Goal: Task Accomplishment & Management: Use online tool/utility

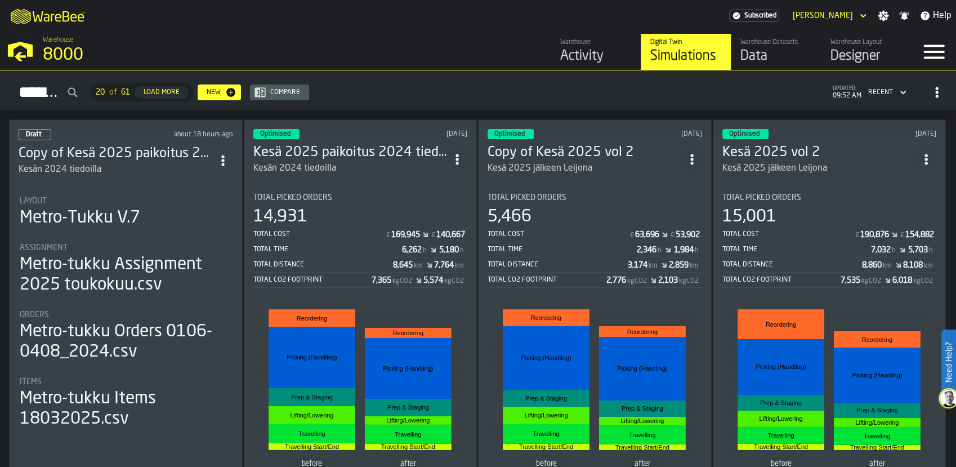
click at [774, 57] on div "Data" at bounding box center [775, 56] width 71 height 18
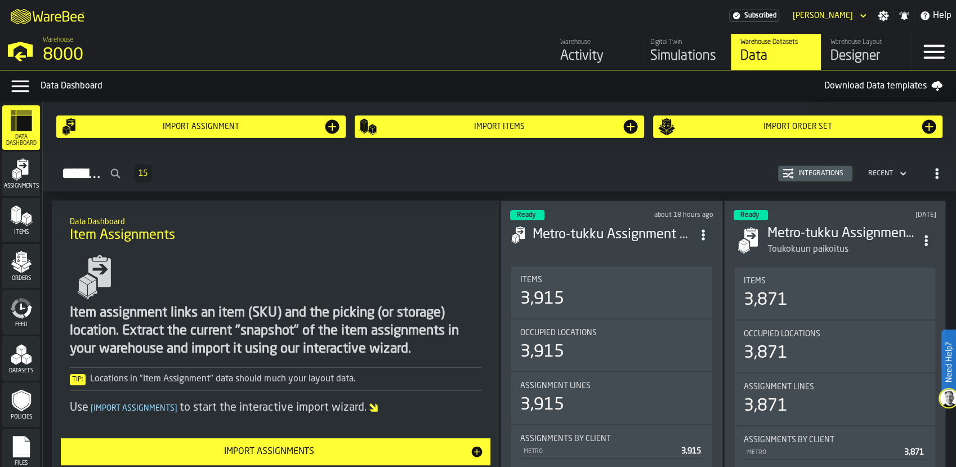
click at [748, 133] on div "Import Order Set" at bounding box center [797, 127] width 280 height 18
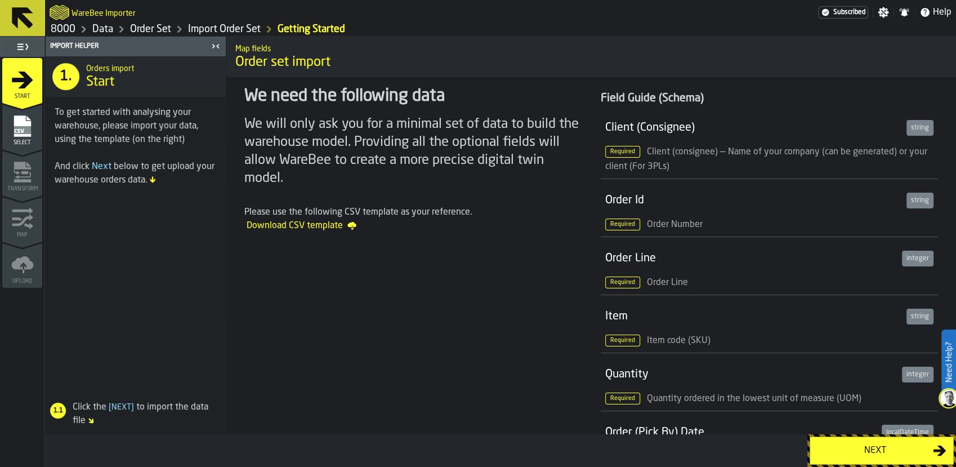
click at [20, 135] on icon "menu Select" at bounding box center [22, 125] width 17 height 21
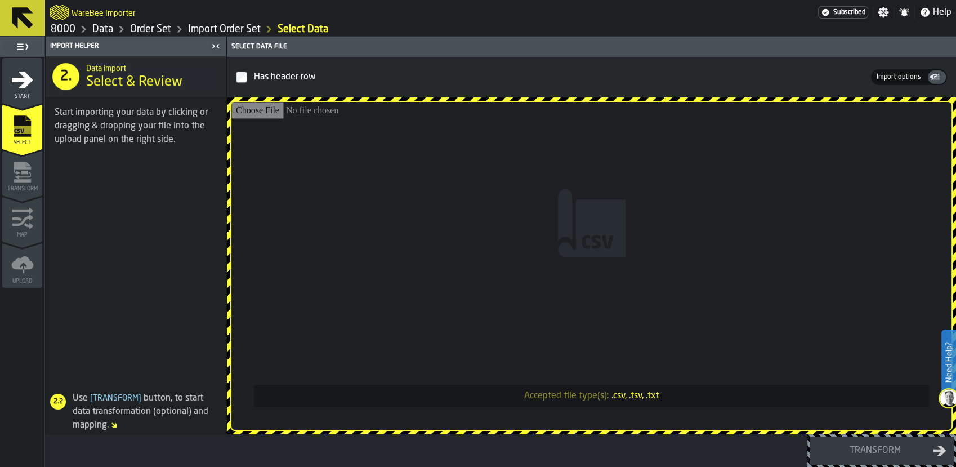
type input "**********"
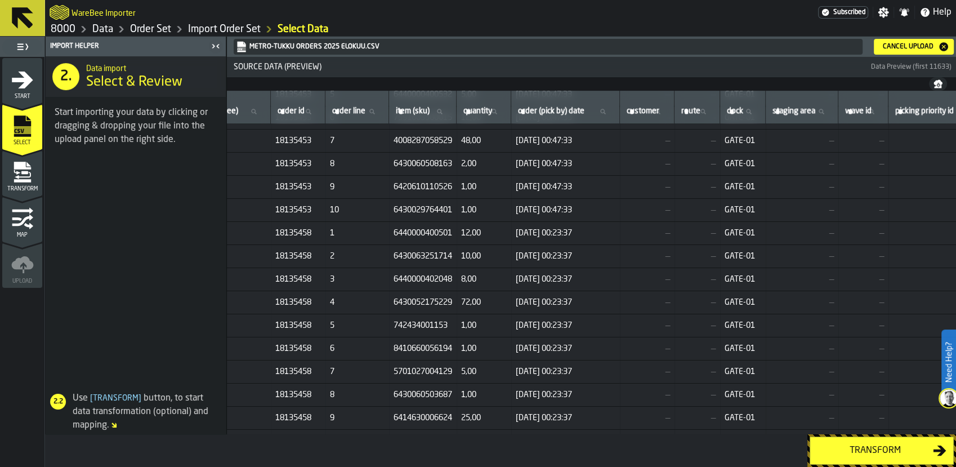
scroll to position [700, 72]
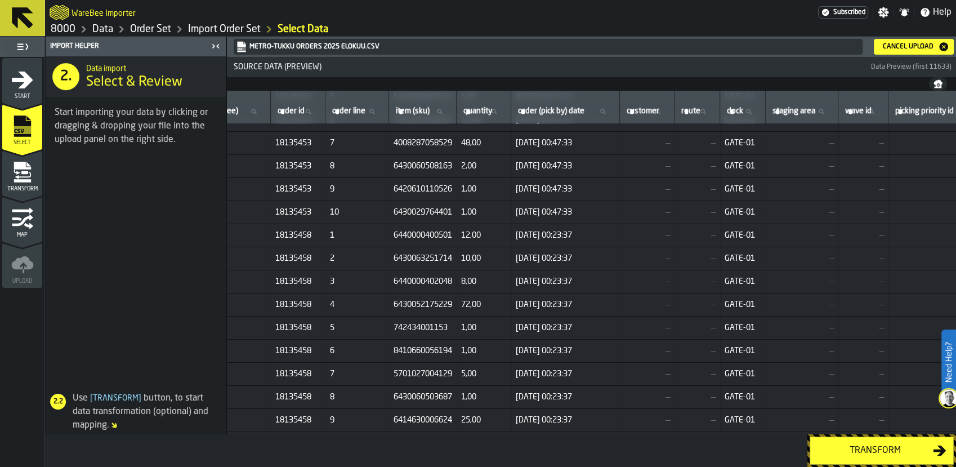
click at [855, 446] on div "Transform" at bounding box center [875, 450] width 116 height 14
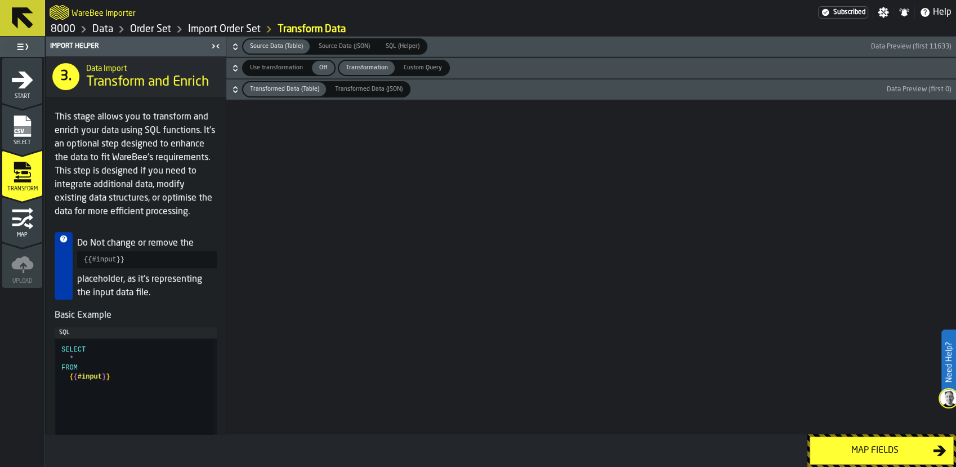
click at [855, 446] on div "Map fields" at bounding box center [875, 450] width 116 height 14
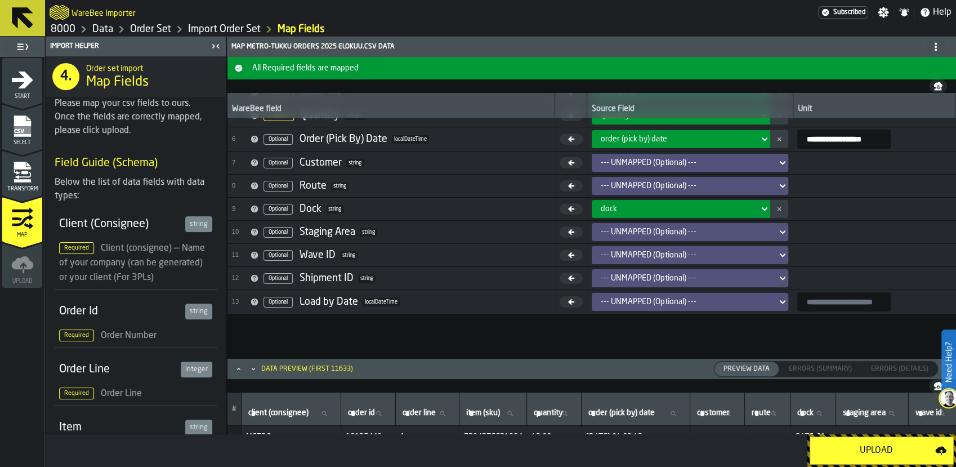
scroll to position [0, 0]
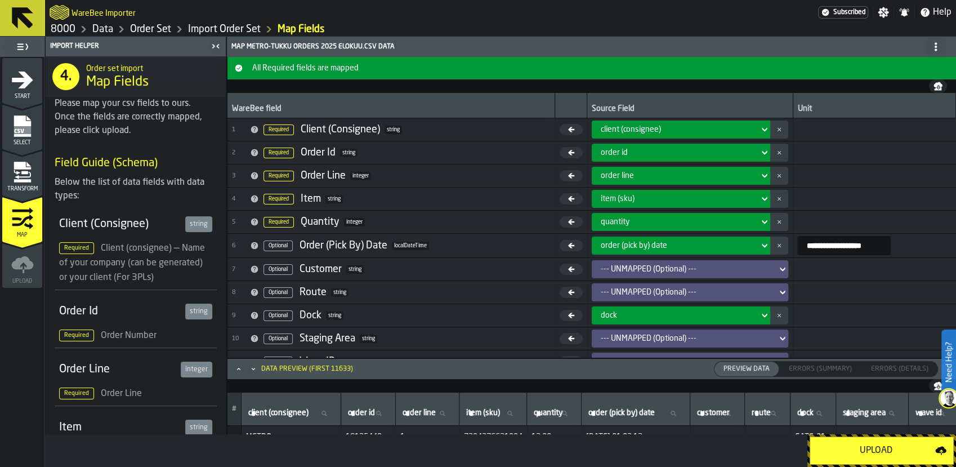
click at [863, 454] on div "Upload" at bounding box center [876, 450] width 118 height 14
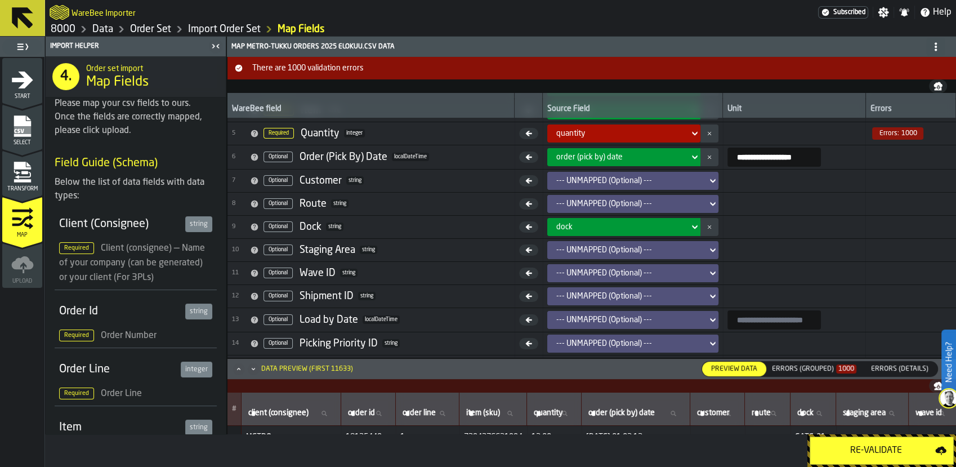
scroll to position [106, 0]
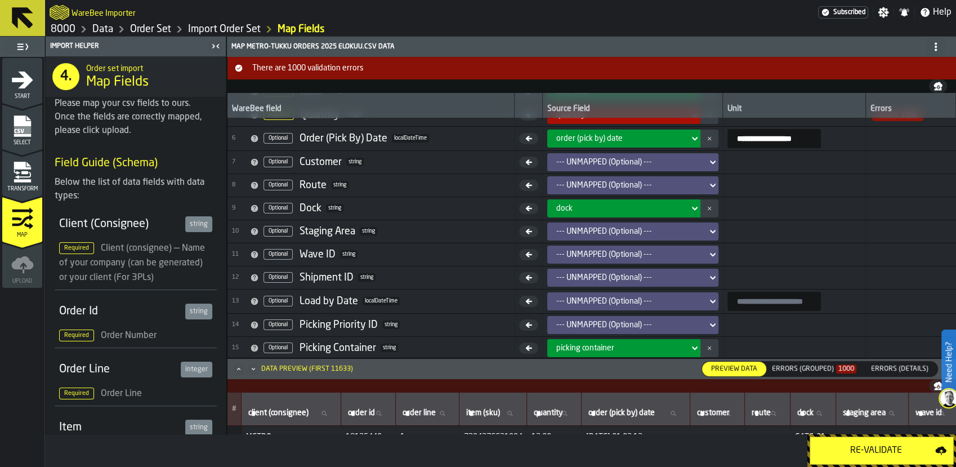
click at [808, 362] on div "Errors (Grouped) 1000" at bounding box center [813, 368] width 93 height 12
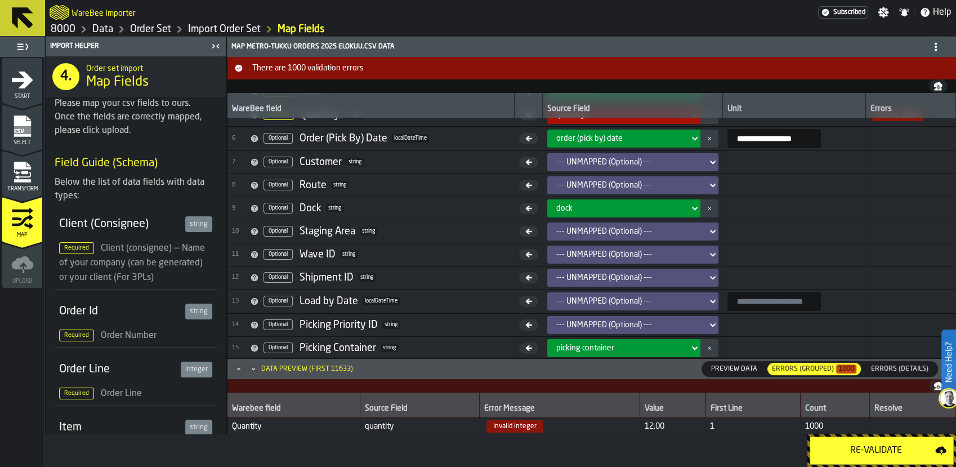
scroll to position [0, 0]
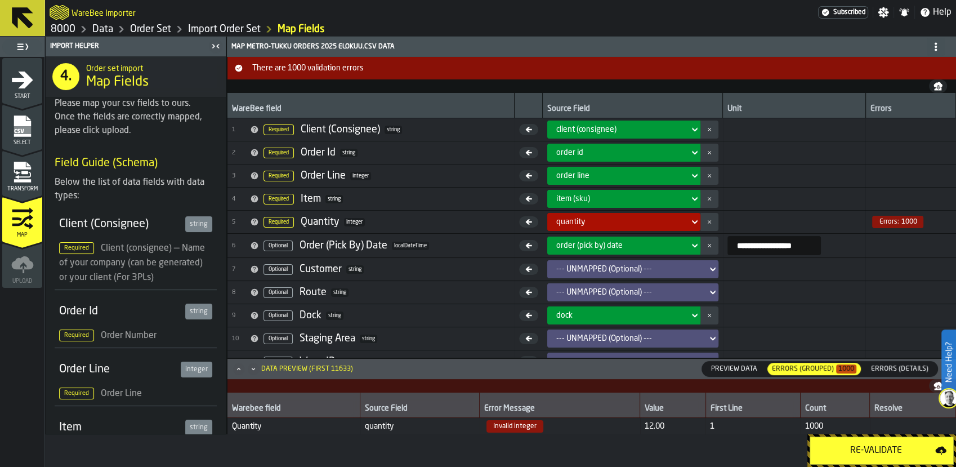
click at [30, 118] on icon "menu Select" at bounding box center [22, 126] width 23 height 23
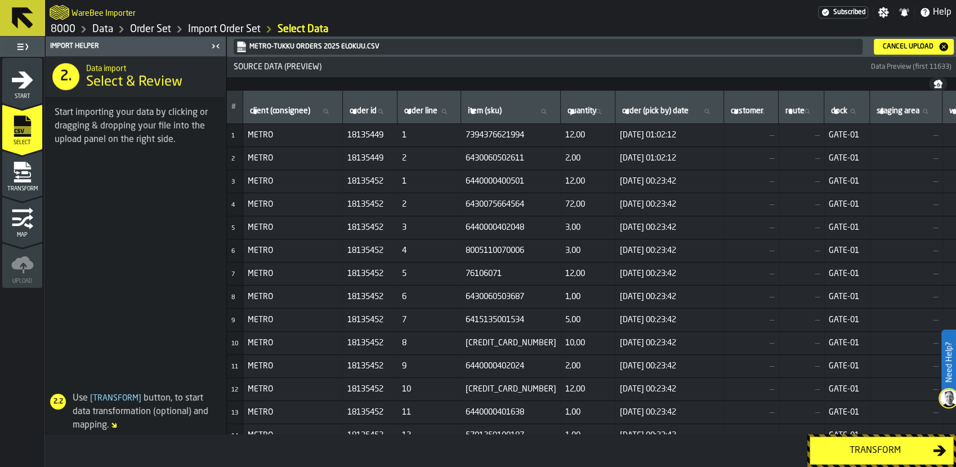
click at [949, 47] on button "Cancel Upload" at bounding box center [913, 47] width 80 height 16
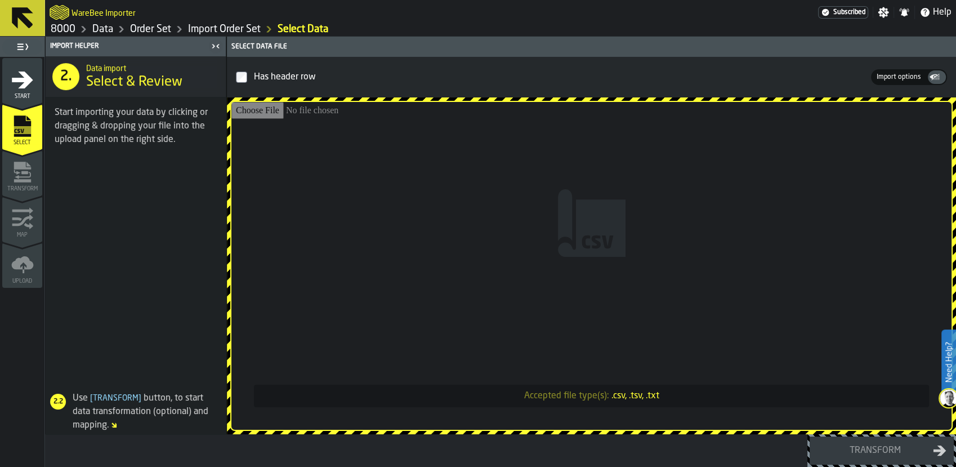
type input "**********"
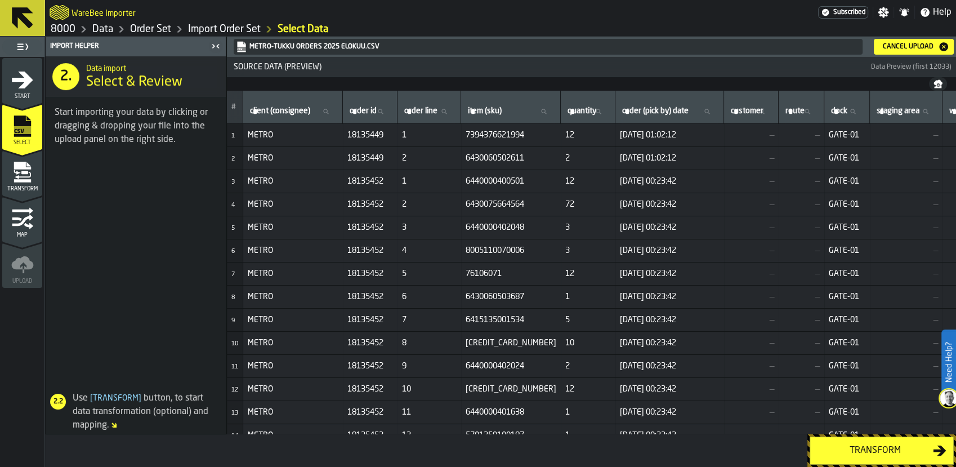
click at [900, 446] on div "Transform" at bounding box center [875, 450] width 116 height 14
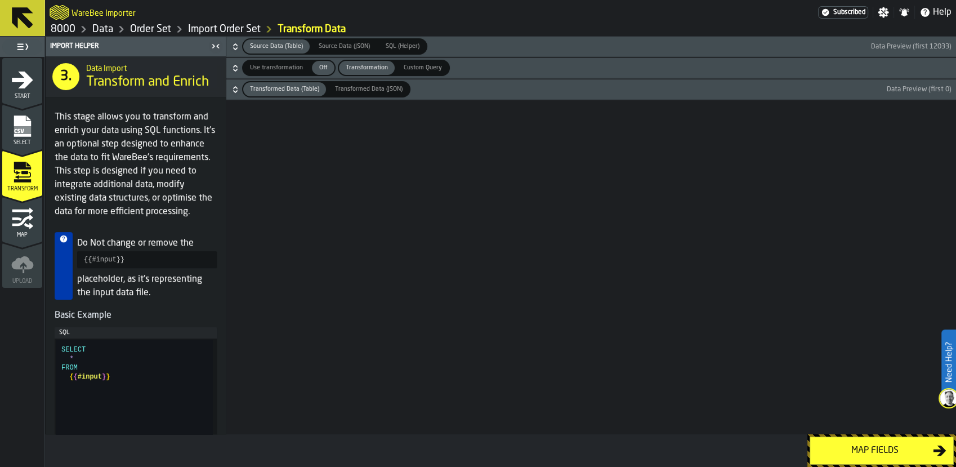
click at [900, 446] on div "Map fields" at bounding box center [875, 450] width 116 height 14
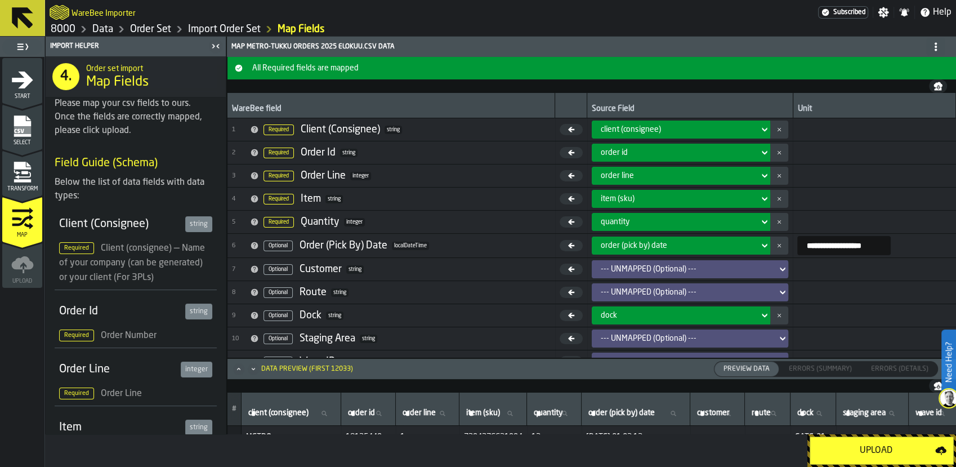
click at [900, 446] on div "Upload" at bounding box center [876, 450] width 118 height 14
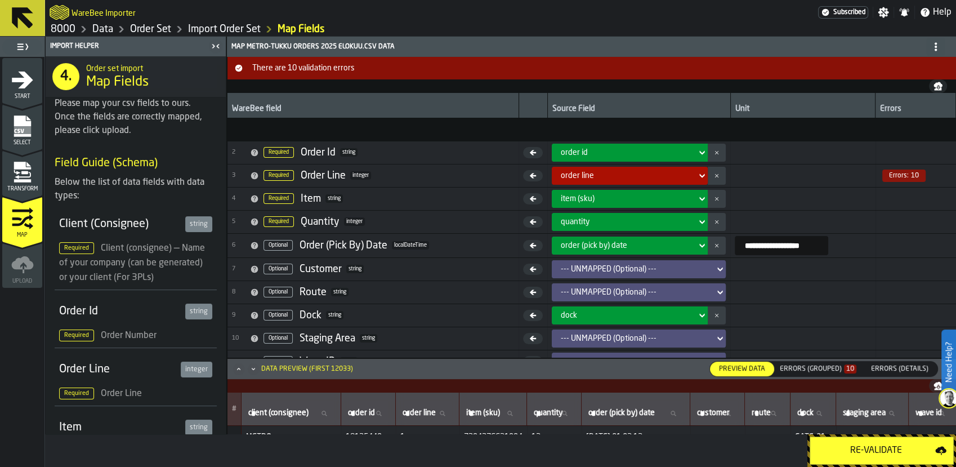
scroll to position [99, 0]
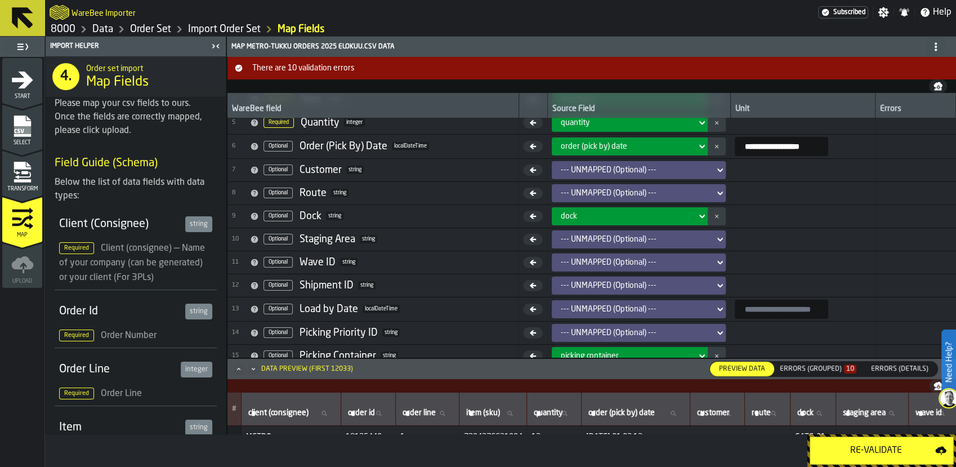
click at [815, 364] on div "Errors (Grouped) 10" at bounding box center [818, 368] width 86 height 12
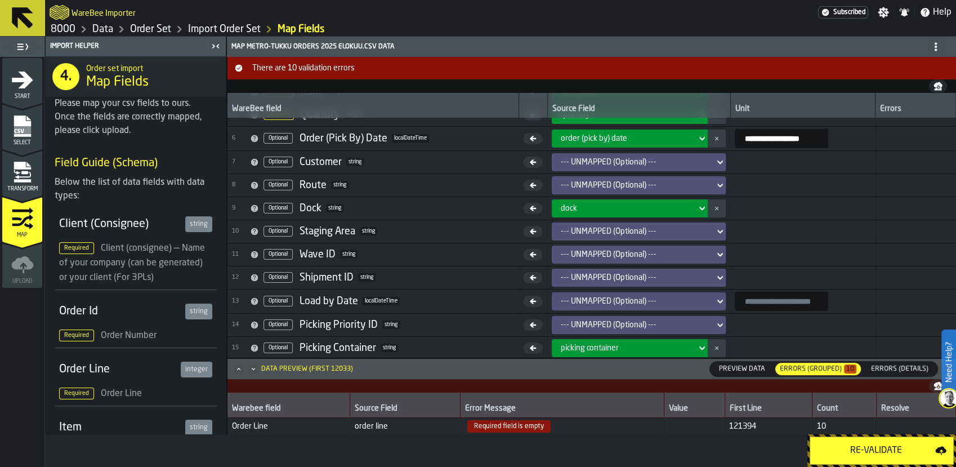
scroll to position [1, 0]
click at [241, 363] on button "Maximize" at bounding box center [239, 368] width 14 height 11
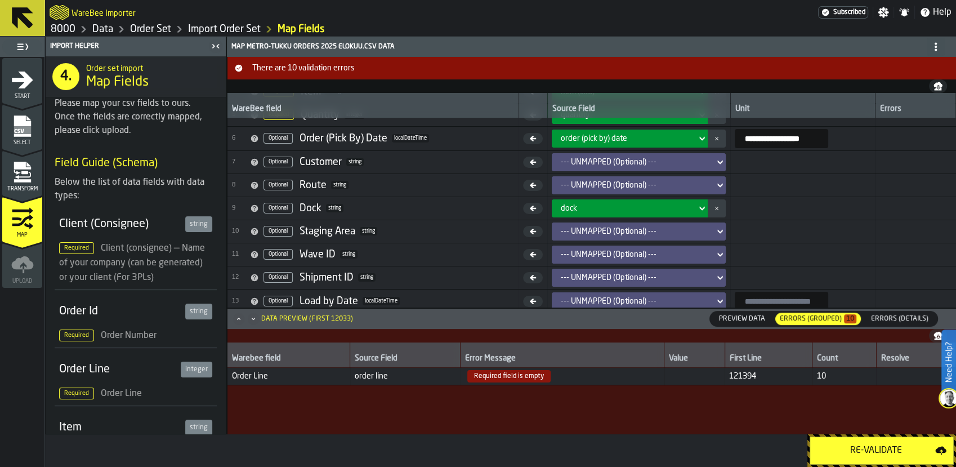
click at [241, 363] on div "Warebee field" at bounding box center [288, 358] width 113 height 11
drag, startPoint x: 756, startPoint y: 376, endPoint x: 747, endPoint y: 376, distance: 9.0
click at [747, 376] on span "121394" at bounding box center [768, 375] width 79 height 9
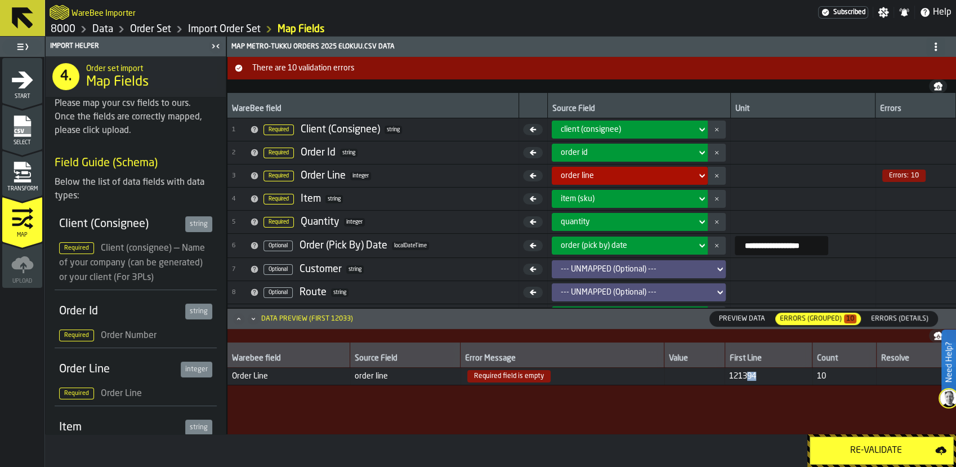
click at [855, 444] on div "Re-Validate" at bounding box center [876, 450] width 118 height 14
click at [928, 316] on span "Errors (Details)" at bounding box center [899, 318] width 66 height 10
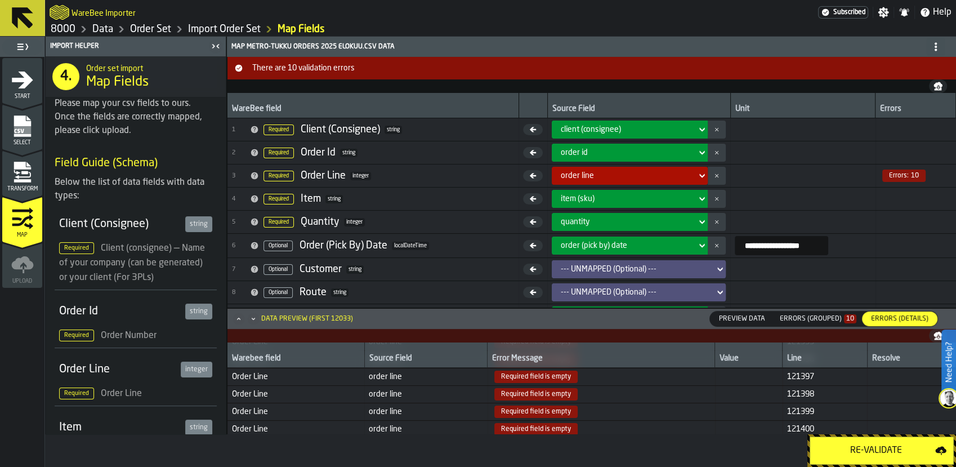
scroll to position [108, 0]
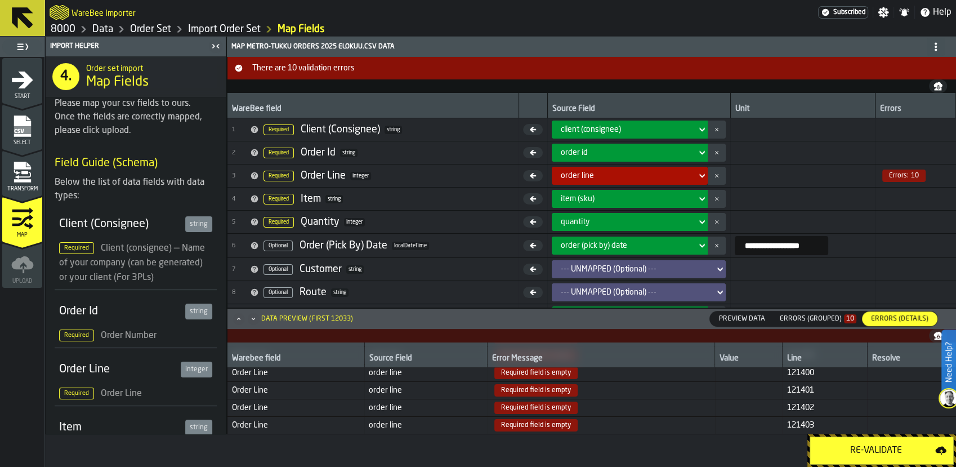
drag, startPoint x: 3, startPoint y: 141, endPoint x: 37, endPoint y: 138, distance: 33.3
click at [3, 142] on span "Select" at bounding box center [22, 143] width 40 height 6
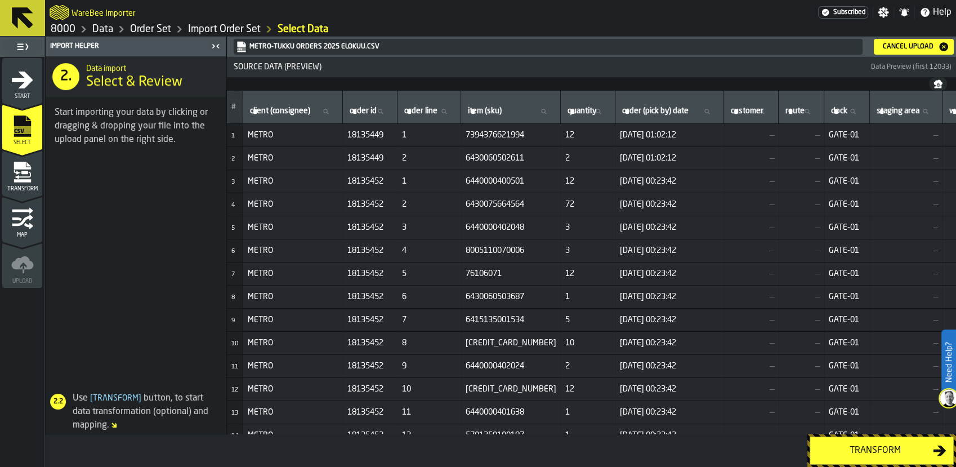
click at [944, 45] on icon "button-Cancel Upload" at bounding box center [943, 46] width 11 height 11
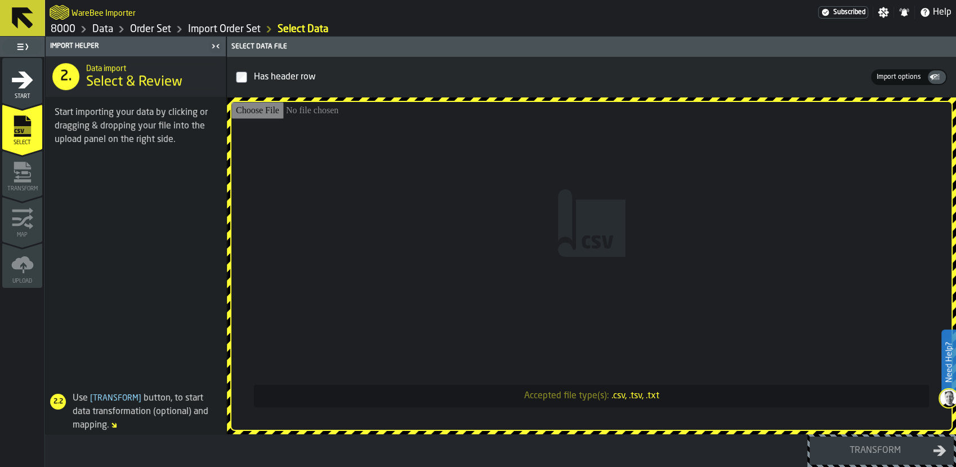
type input "**********"
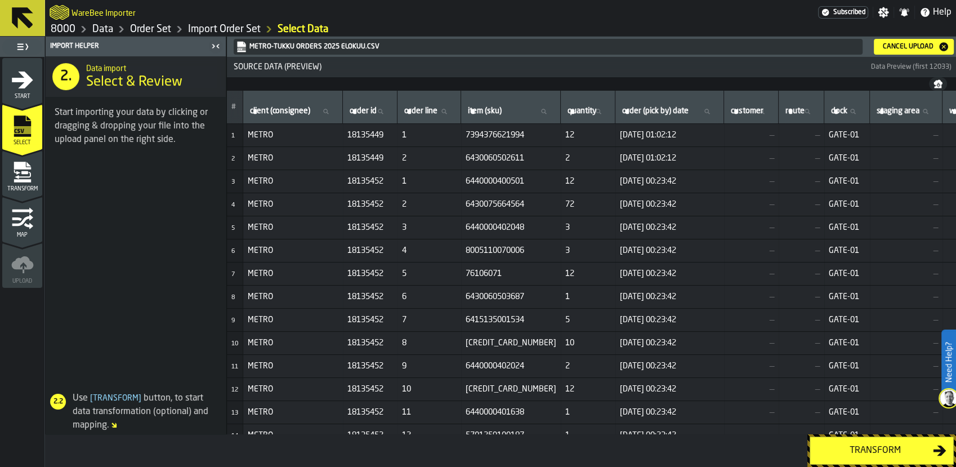
click at [866, 438] on button "Transform" at bounding box center [881, 450] width 144 height 28
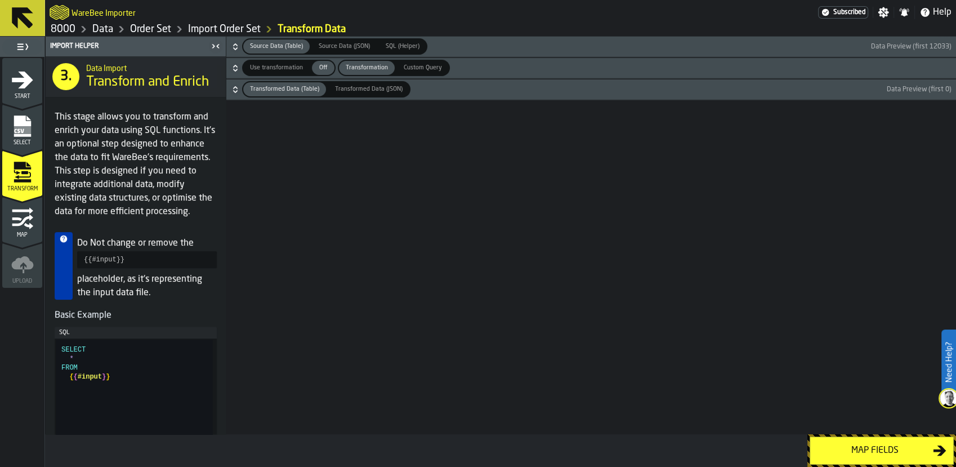
click at [864, 443] on div "Map fields" at bounding box center [875, 450] width 116 height 14
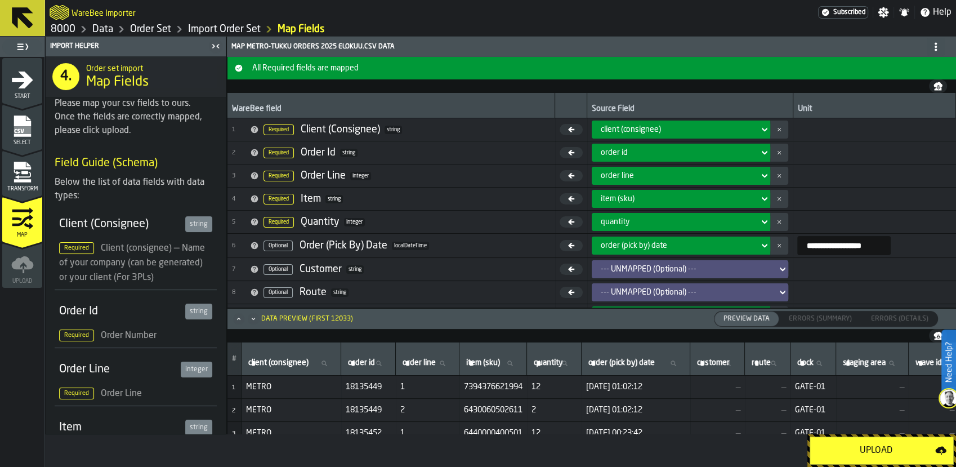
click at [864, 443] on div "Upload" at bounding box center [876, 450] width 118 height 14
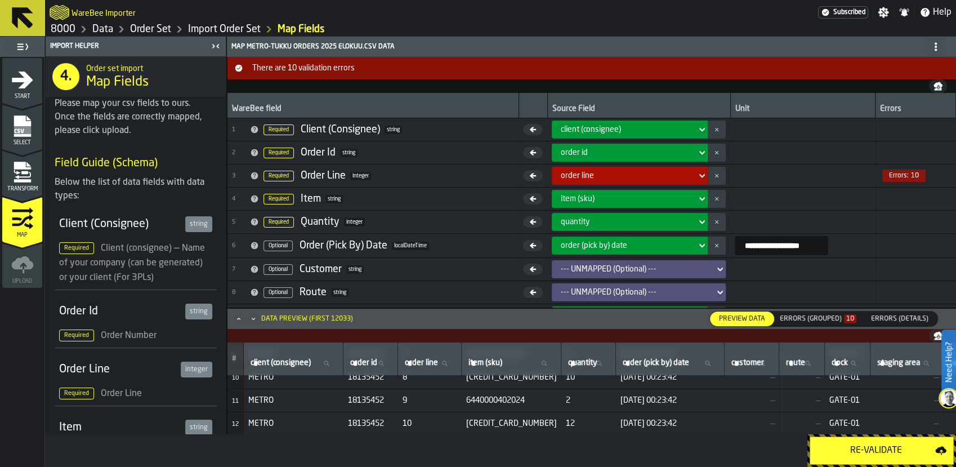
scroll to position [216, 0]
click at [898, 313] on div "Errors (Details)" at bounding box center [899, 318] width 75 height 15
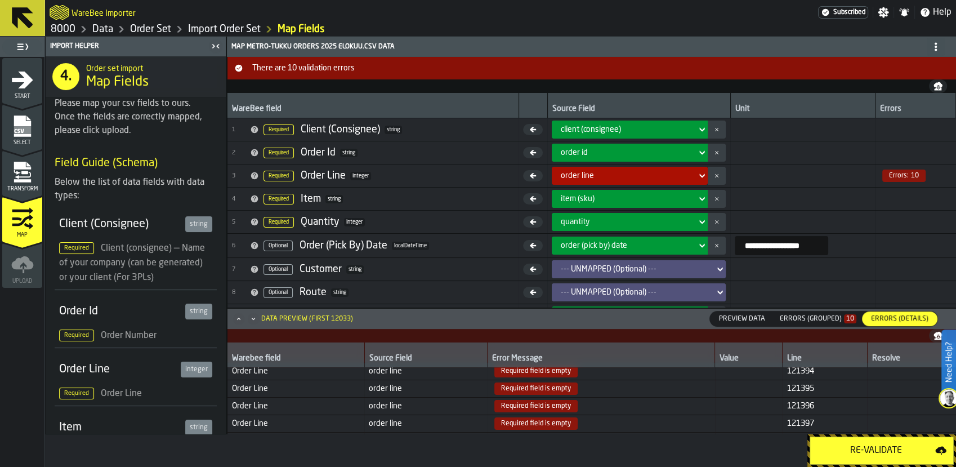
scroll to position [0, 0]
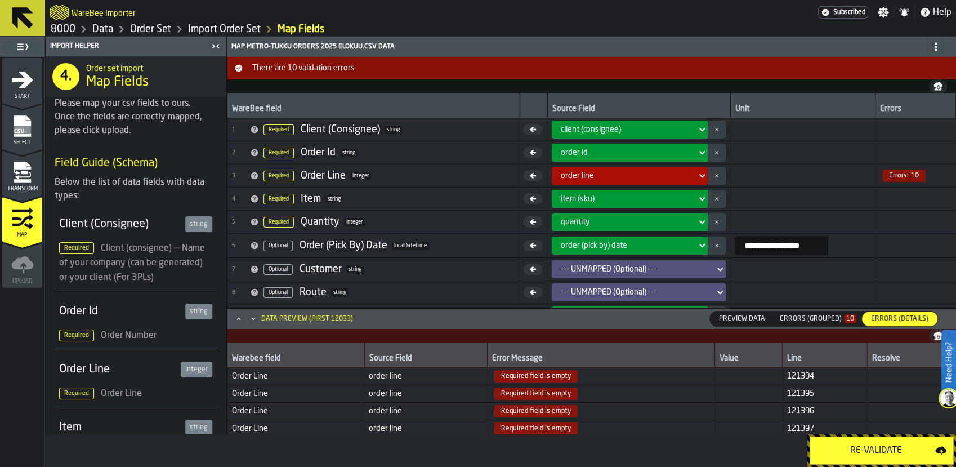
click at [27, 121] on icon "menu Select" at bounding box center [22, 125] width 17 height 21
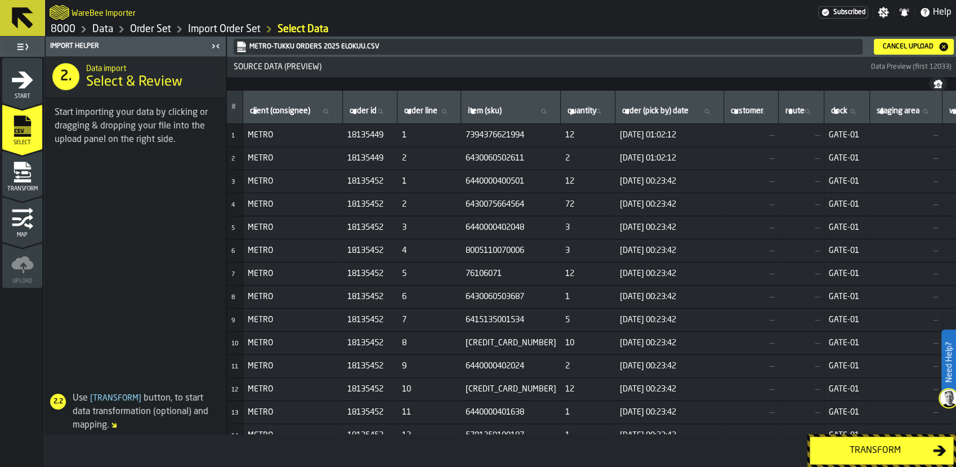
click at [926, 46] on div "Cancel Upload" at bounding box center [908, 47] width 60 height 8
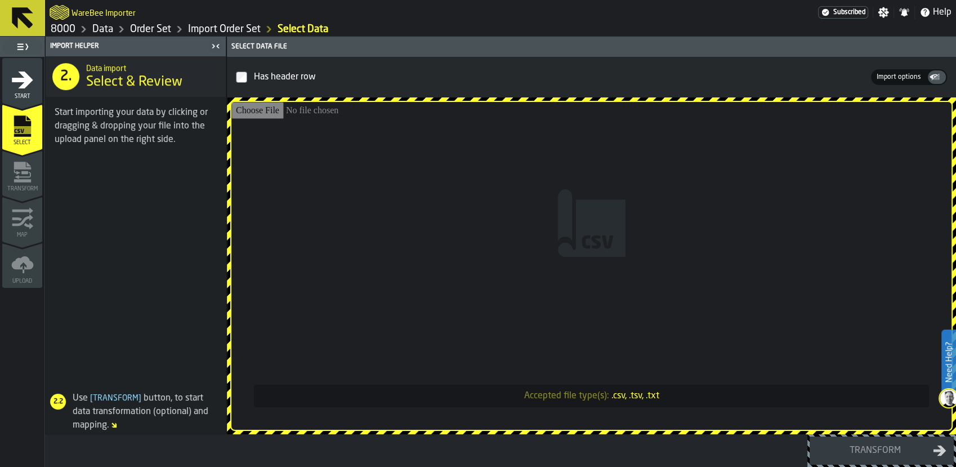
type input "**********"
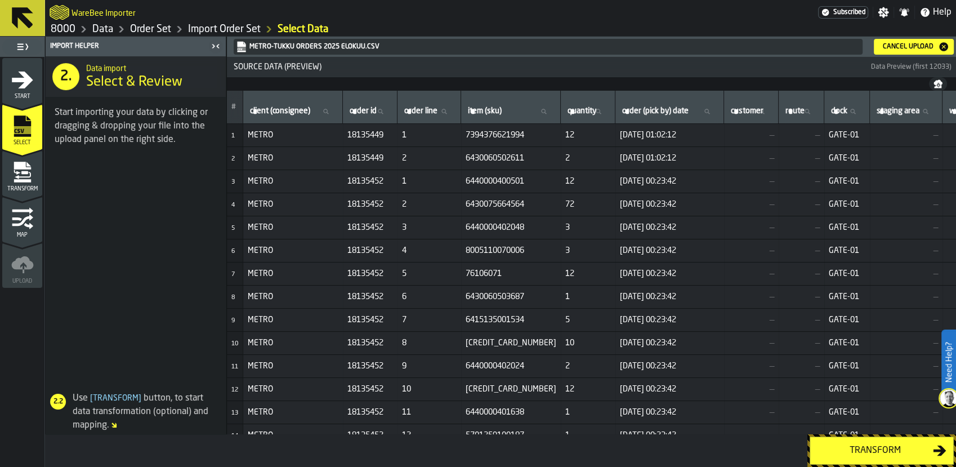
click at [868, 451] on div "Transform" at bounding box center [875, 450] width 116 height 14
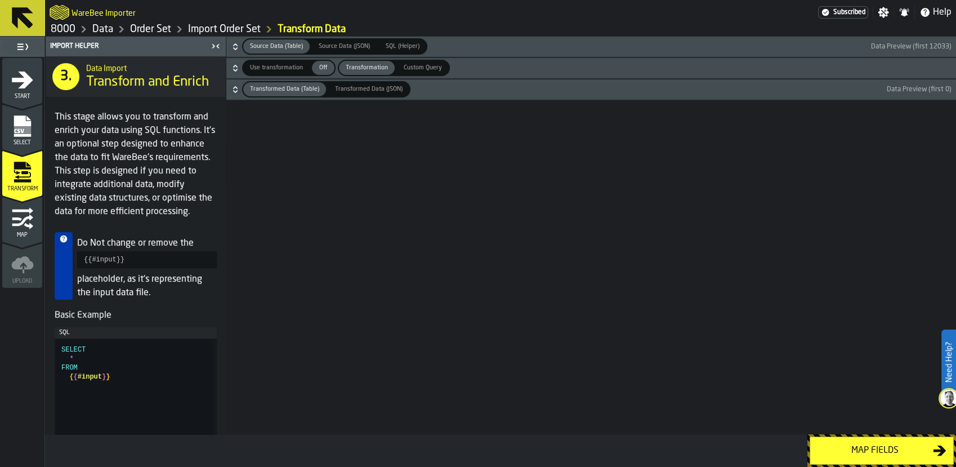
click at [868, 451] on div "Map fields" at bounding box center [875, 450] width 116 height 14
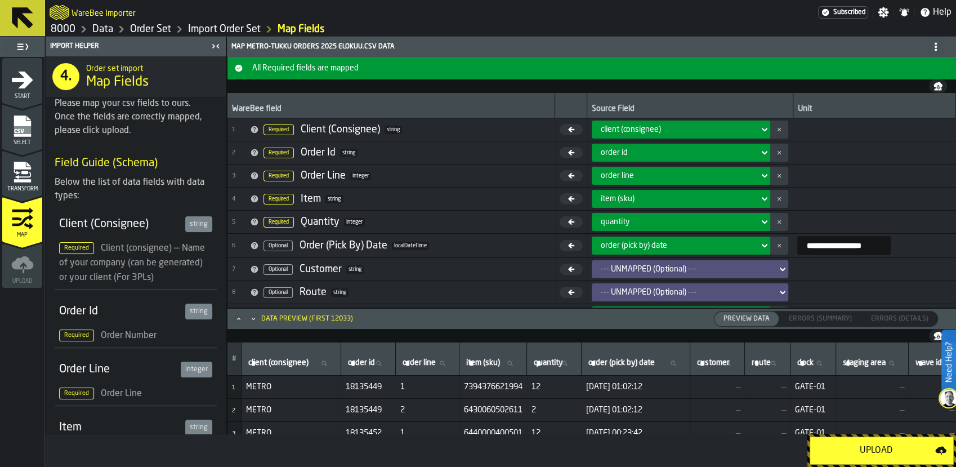
click at [868, 451] on div "Upload" at bounding box center [876, 450] width 118 height 14
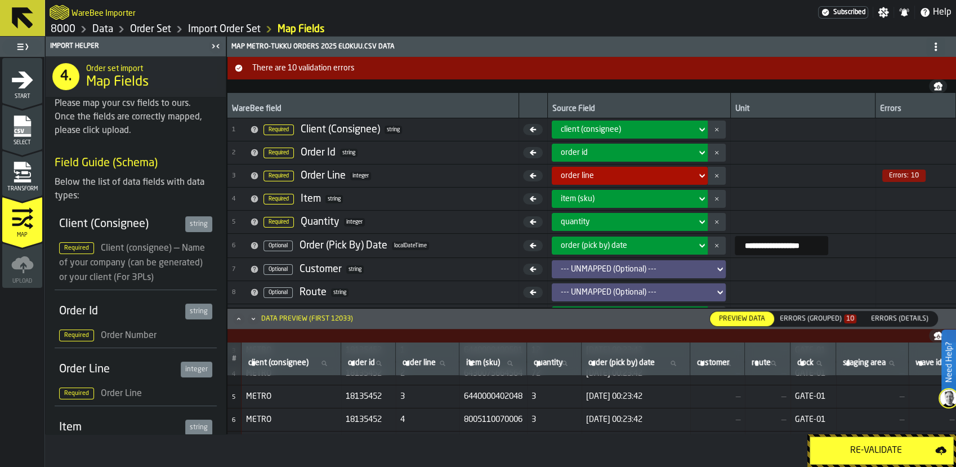
scroll to position [83, 0]
click at [806, 317] on div "Errors (Grouped) 10" at bounding box center [817, 319] width 77 height 8
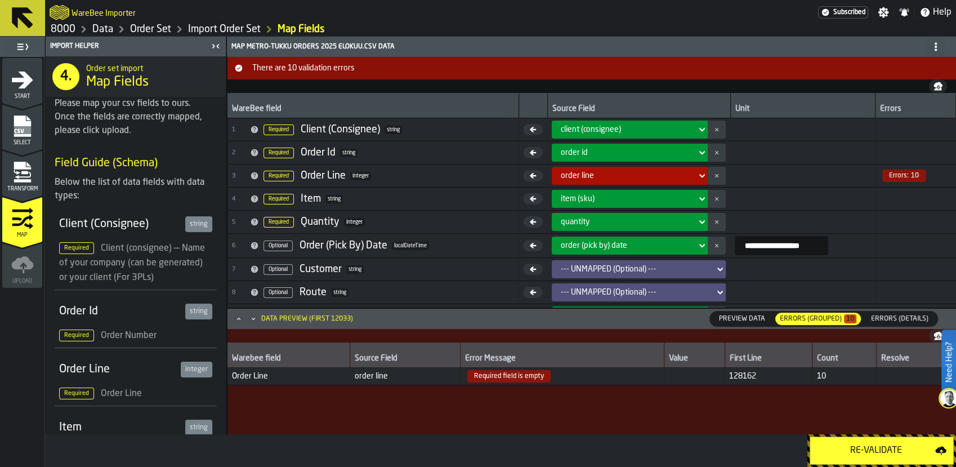
click at [749, 374] on span "128162" at bounding box center [768, 375] width 79 height 9
click at [24, 134] on icon "menu Select" at bounding box center [22, 125] width 17 height 21
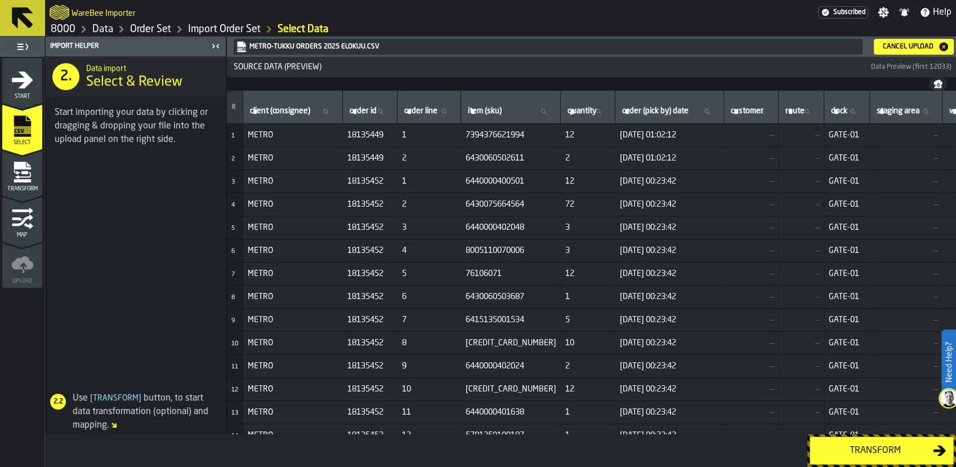
click at [941, 46] on icon "button-Cancel Upload" at bounding box center [943, 46] width 9 height 9
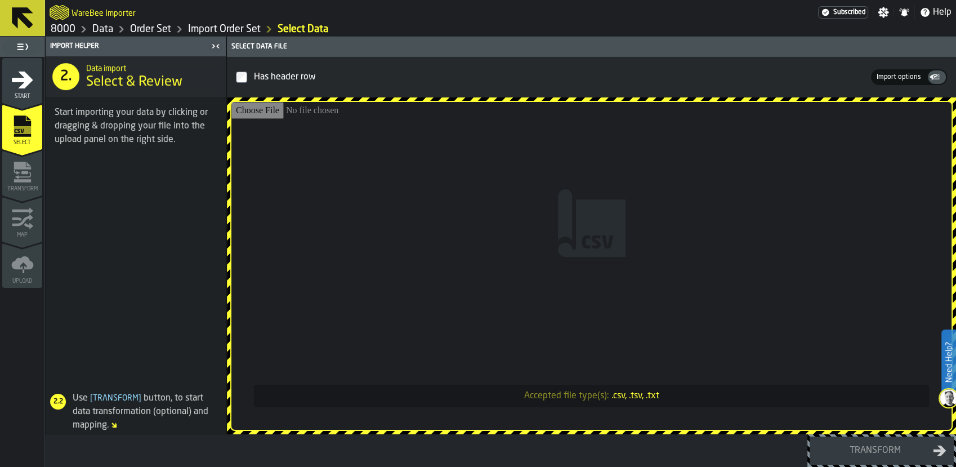
type input "**********"
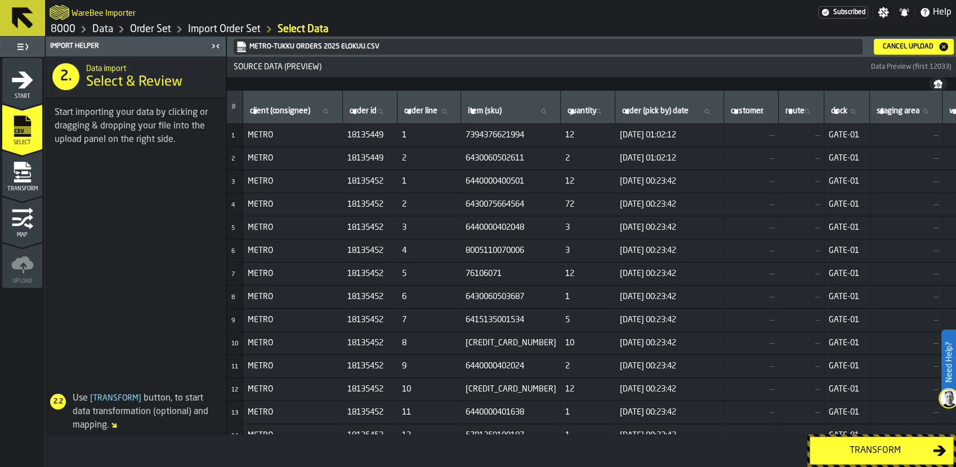
click at [891, 450] on div "Transform" at bounding box center [875, 450] width 116 height 14
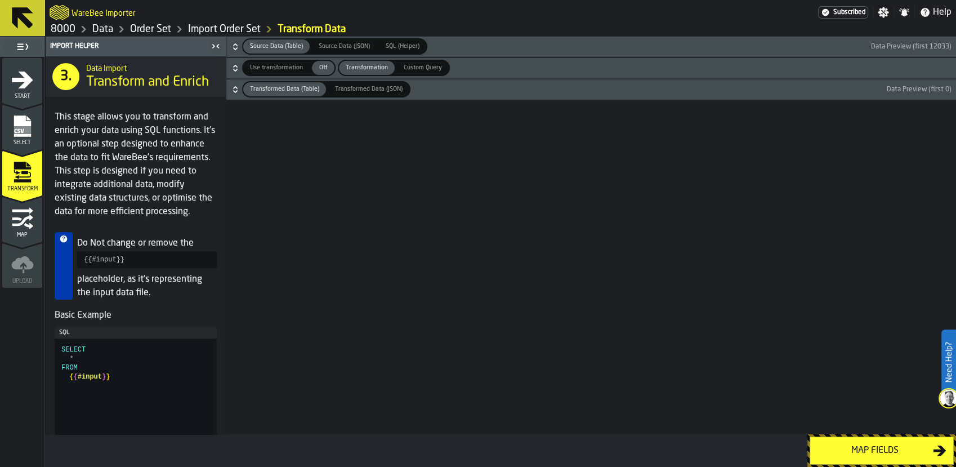
click at [891, 450] on div "Map fields" at bounding box center [875, 450] width 116 height 14
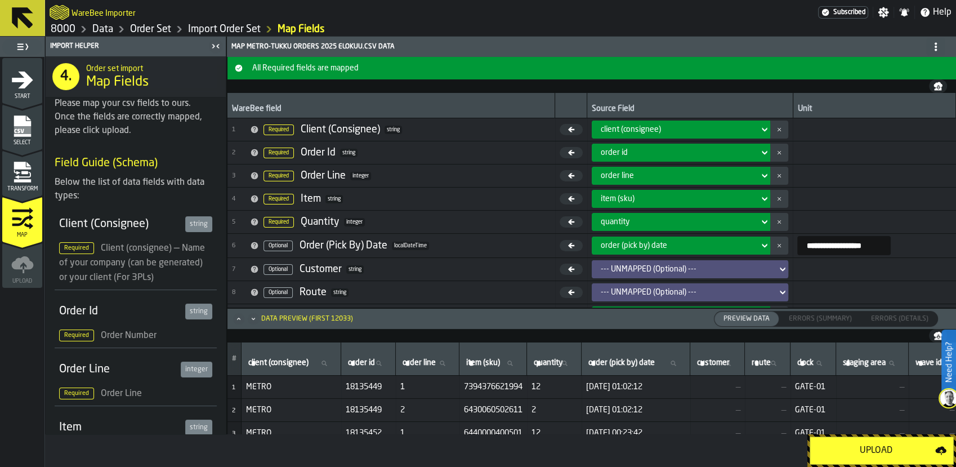
click at [891, 450] on div "Upload" at bounding box center [876, 450] width 118 height 14
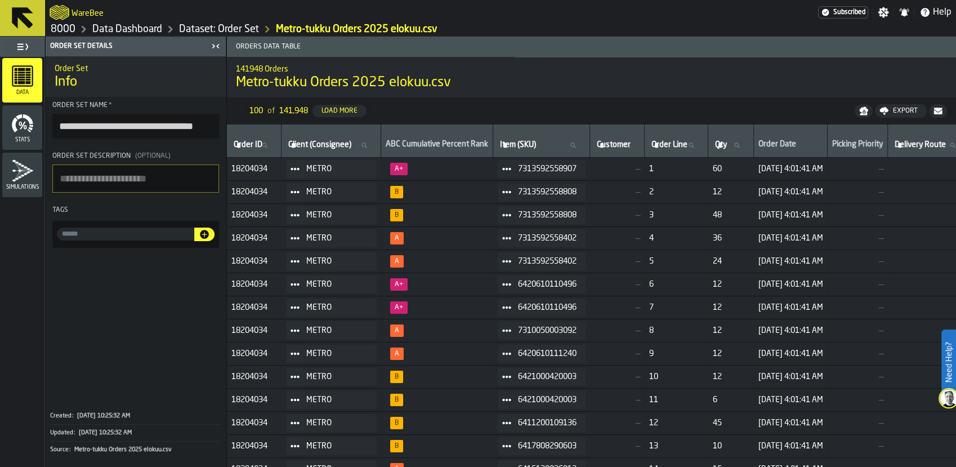
scroll to position [78, 0]
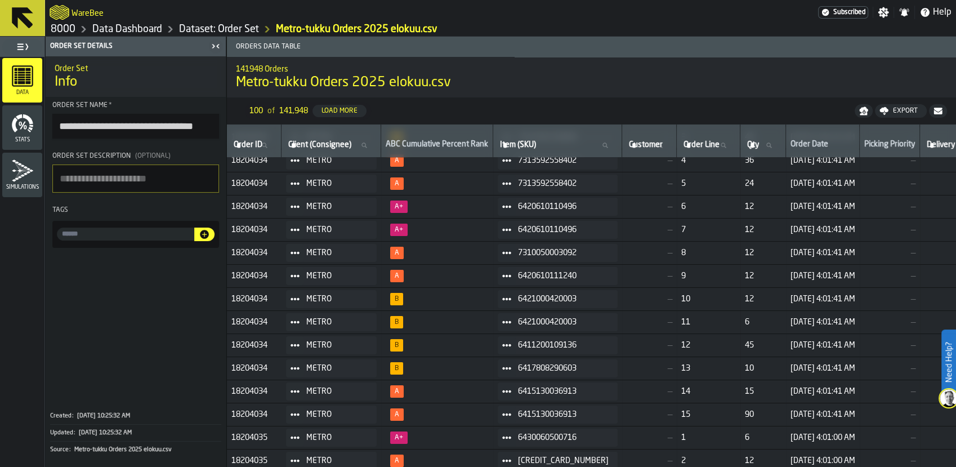
click at [30, 15] on icon at bounding box center [22, 18] width 27 height 27
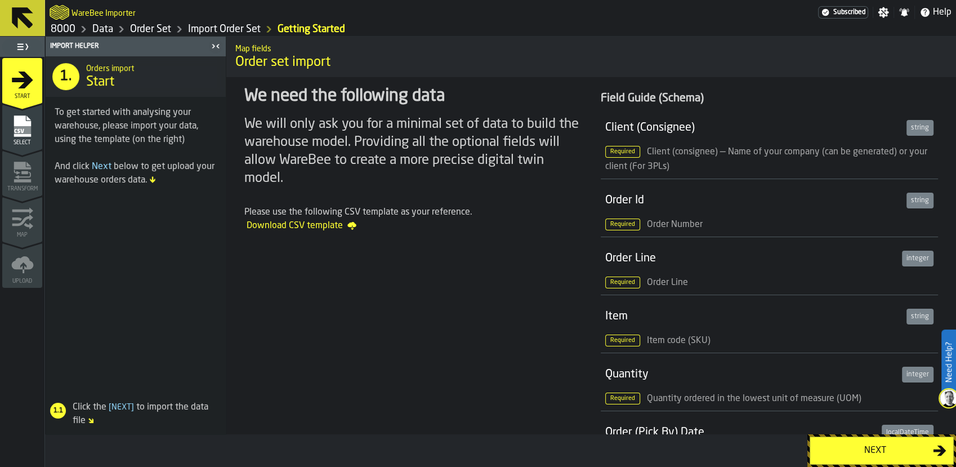
click at [19, 20] on icon at bounding box center [22, 18] width 27 height 27
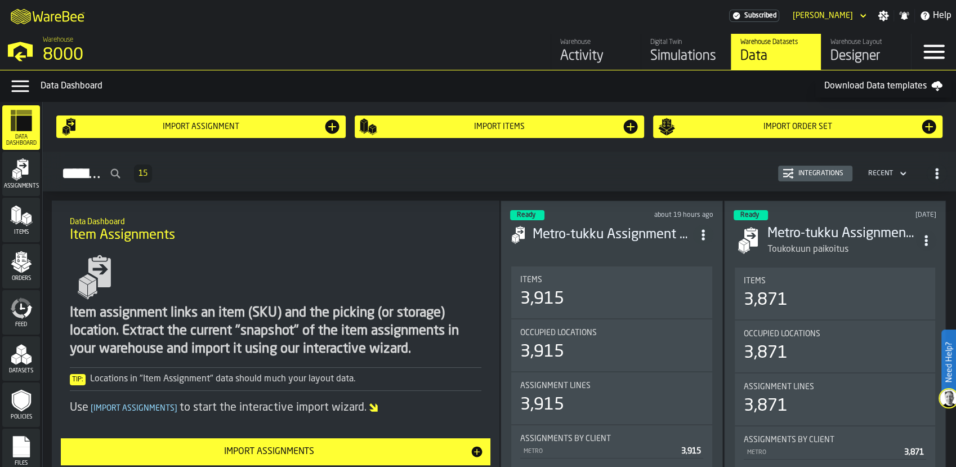
click at [671, 65] on div "Simulations" at bounding box center [685, 56] width 71 height 18
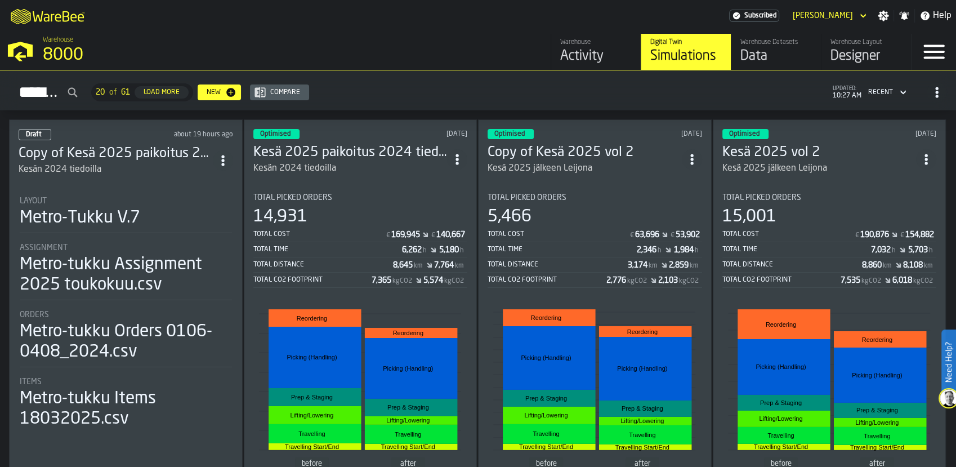
click at [111, 227] on div "Layout Metro-Tukku V.7" at bounding box center [126, 214] width 212 height 37
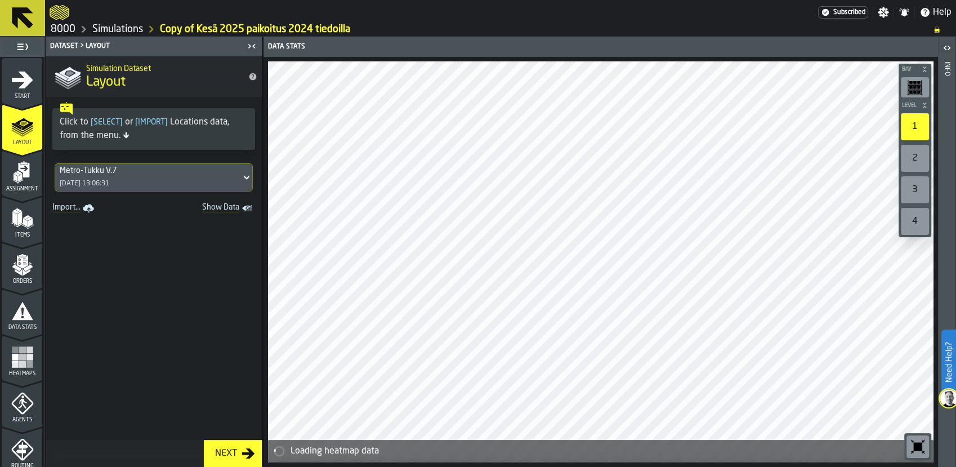
click at [24, 165] on icon "menu Assignment" at bounding box center [22, 172] width 23 height 23
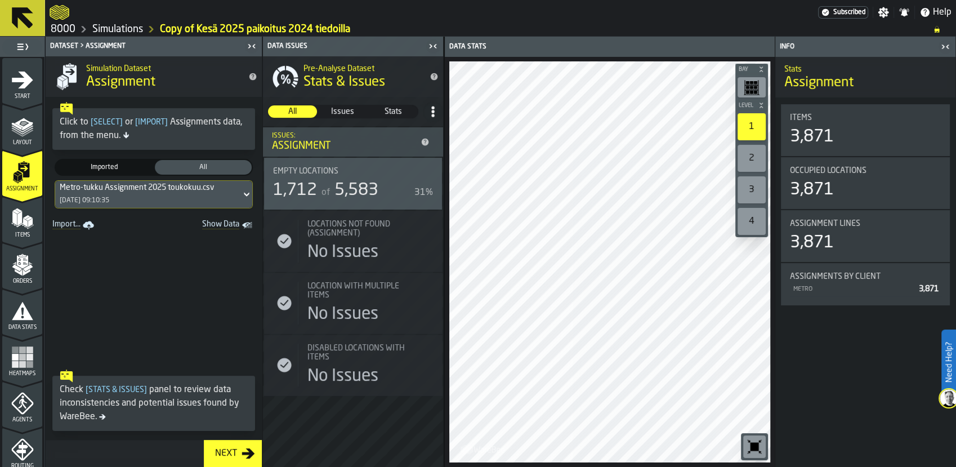
click at [159, 191] on div "Metro-tukku Assignment 2025 toukokuu.csv" at bounding box center [137, 187] width 154 height 9
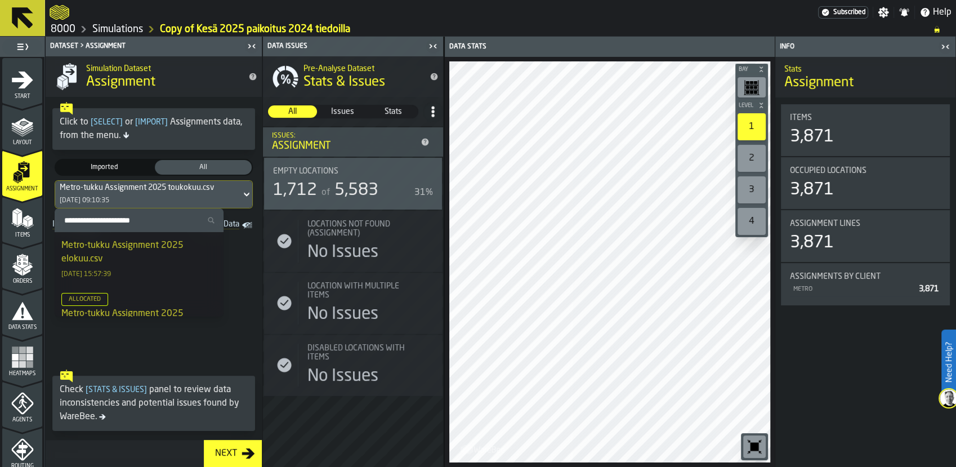
click at [149, 255] on div "Metro-tukku Assignment 2025 elokuu.csv" at bounding box center [138, 252] width 155 height 27
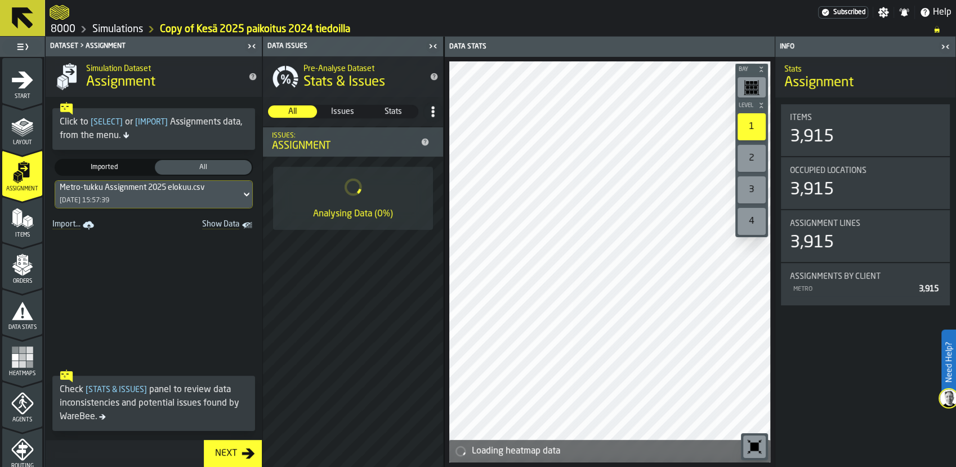
click at [24, 230] on div "Items" at bounding box center [22, 222] width 40 height 31
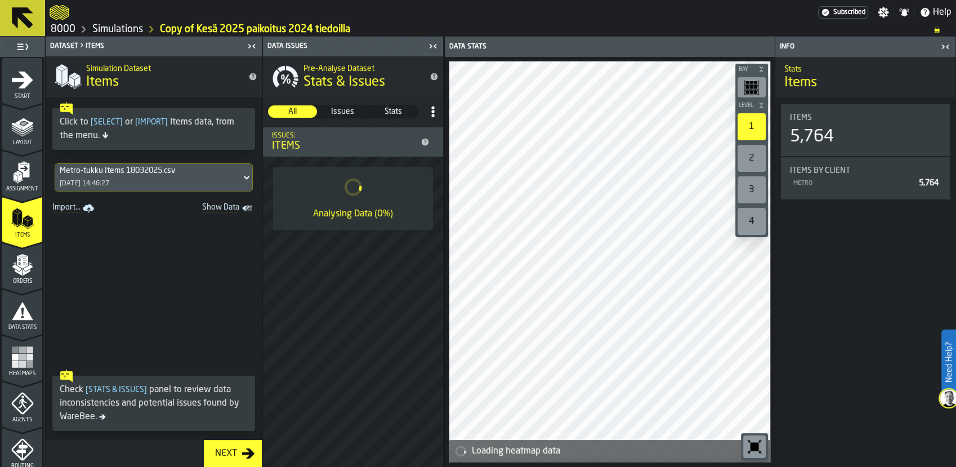
click at [137, 184] on div "Metro-tukku Items 18032025.csv [DATE] 14:46:27" at bounding box center [148, 177] width 186 height 27
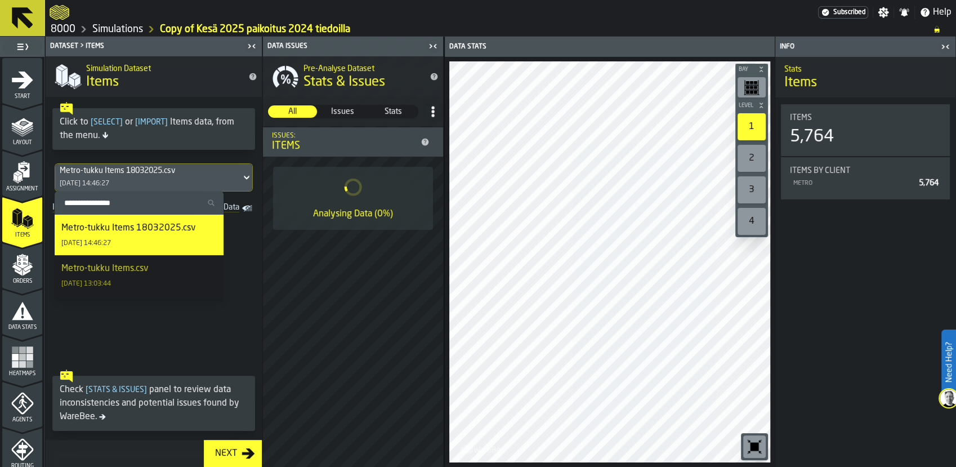
click at [137, 184] on div "Metro-tukku Items 18032025.csv [DATE] 14:46:27" at bounding box center [148, 177] width 186 height 27
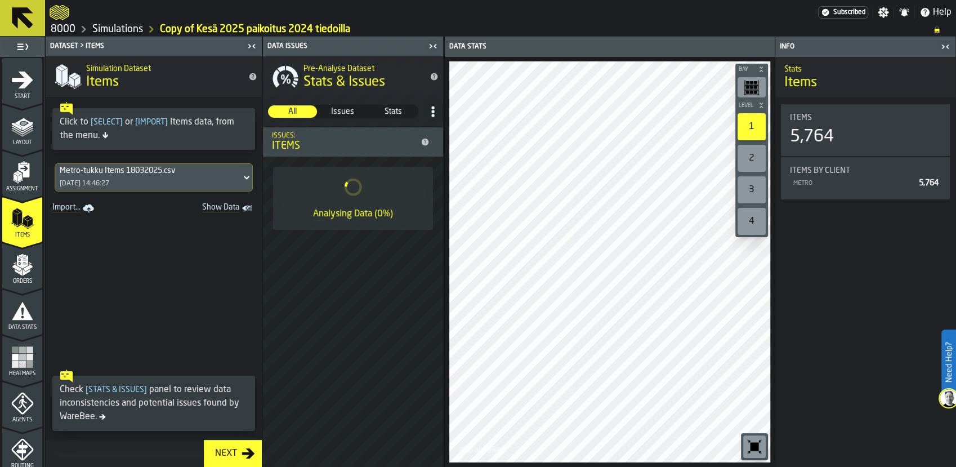
click at [20, 274] on polygon "menu Orders" at bounding box center [18, 271] width 7 height 7
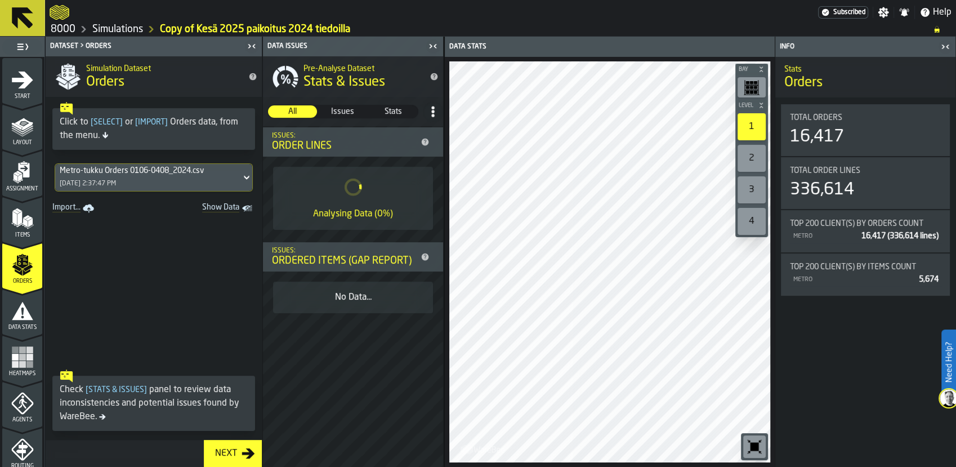
click at [174, 182] on div "Metro-tukku Orders 0106-0408_2024.csv [DATE] 2:37:47 PM" at bounding box center [148, 177] width 186 height 27
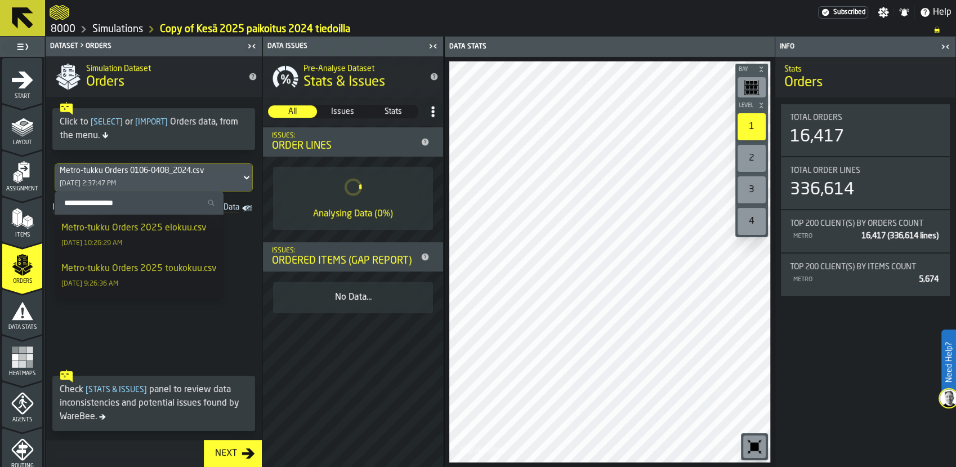
click at [162, 235] on div "Metro-tukku Orders 2025 elokuu.csv [DATE] 10:26:29 AM" at bounding box center [138, 234] width 155 height 27
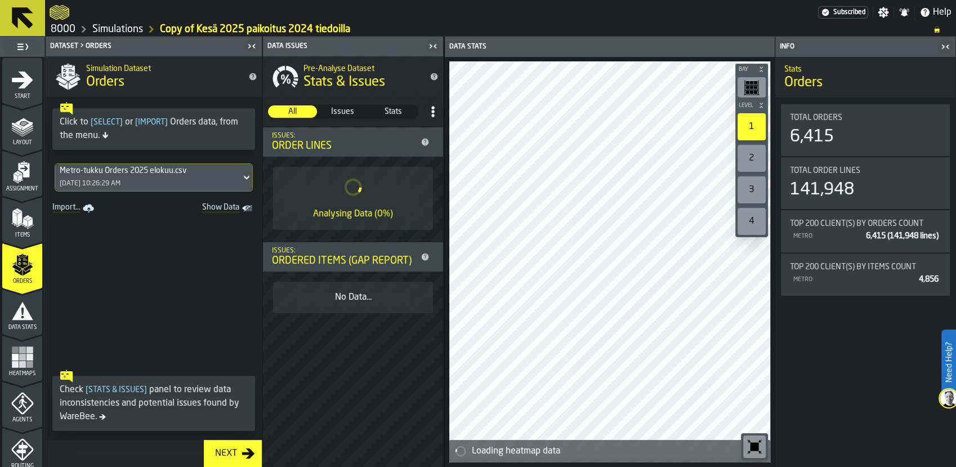
click at [23, 320] on icon "menu Data Stats" at bounding box center [22, 310] width 23 height 23
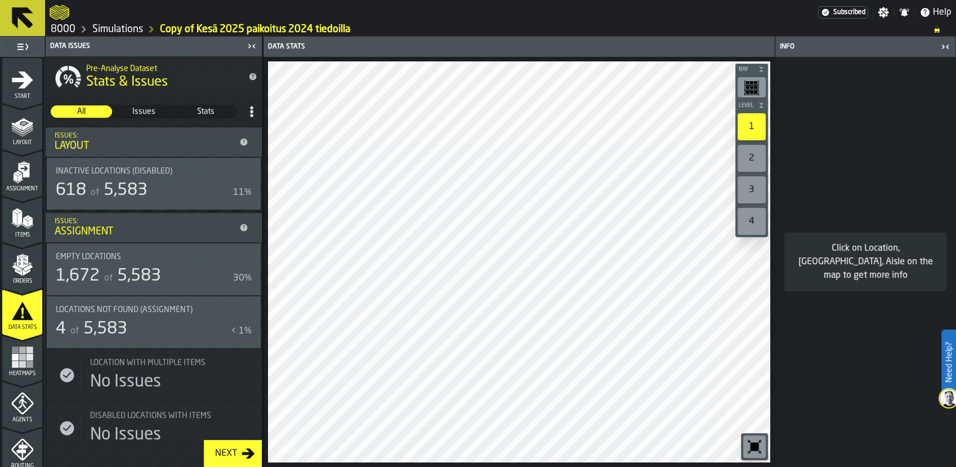
click at [30, 253] on icon "menu Orders" at bounding box center [22, 264] width 23 height 23
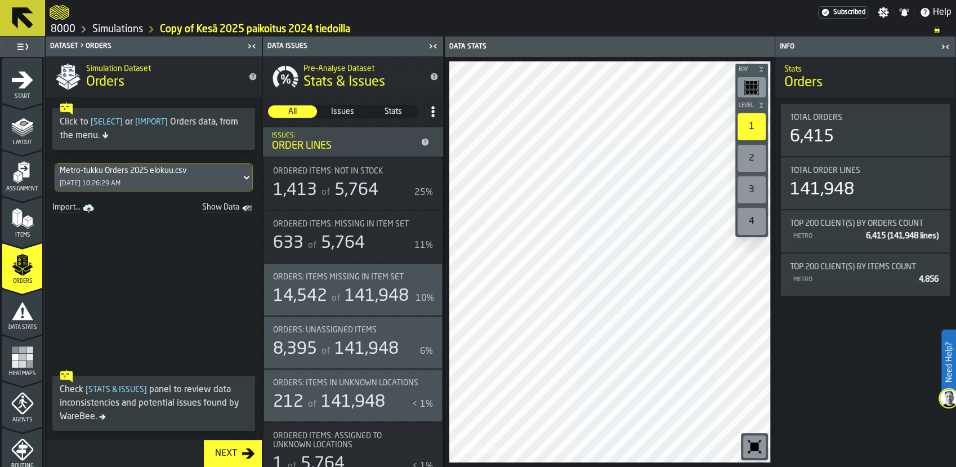
click at [18, 222] on polygon "menu Items" at bounding box center [19, 218] width 5 height 14
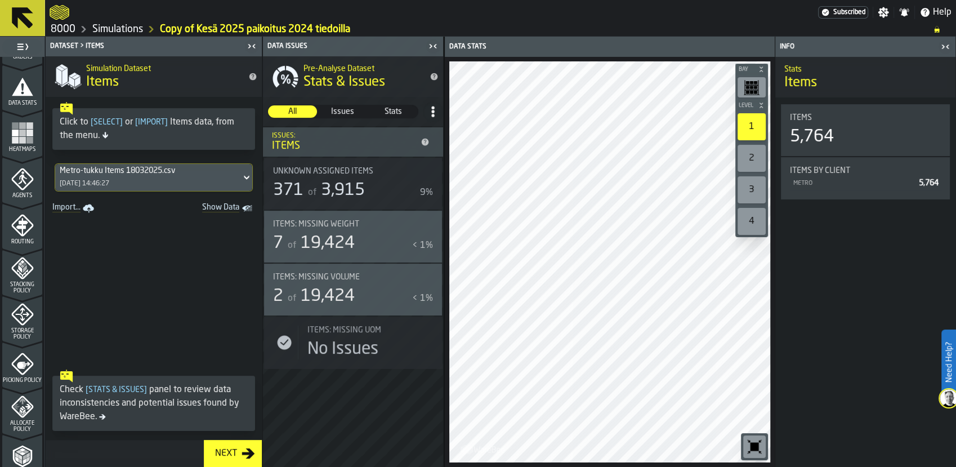
scroll to position [329, 0]
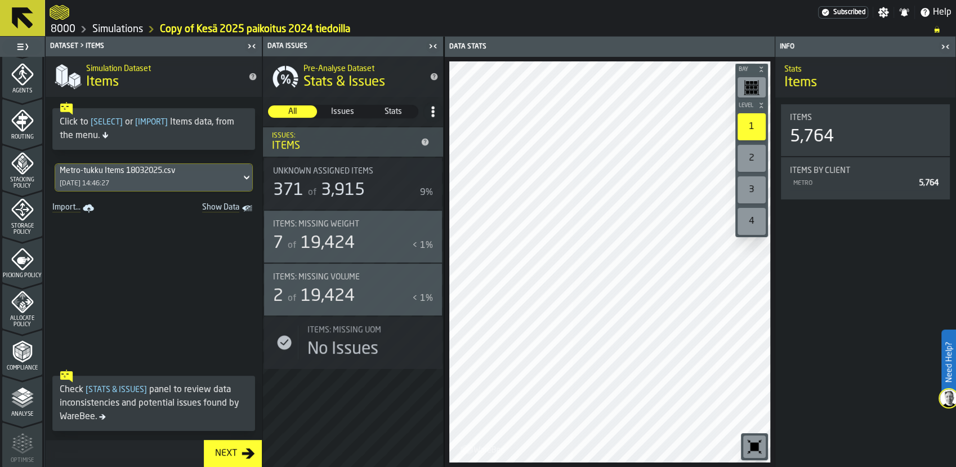
click at [17, 400] on polyline "menu Analyse" at bounding box center [22, 400] width 22 height 8
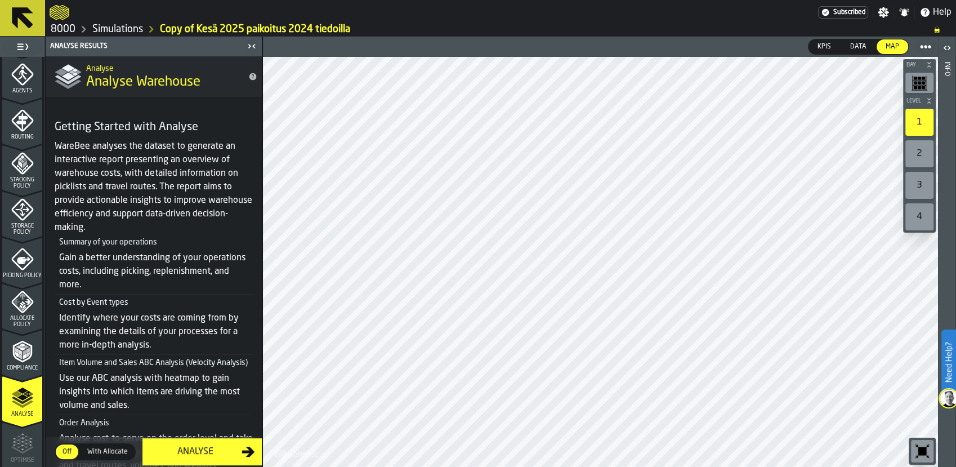
scroll to position [58, 0]
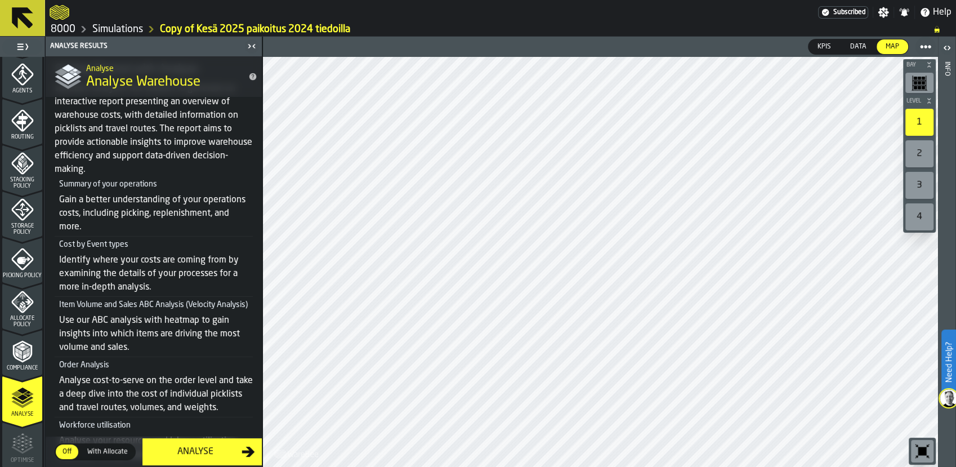
click at [179, 452] on div "Analyse" at bounding box center [195, 452] width 92 height 14
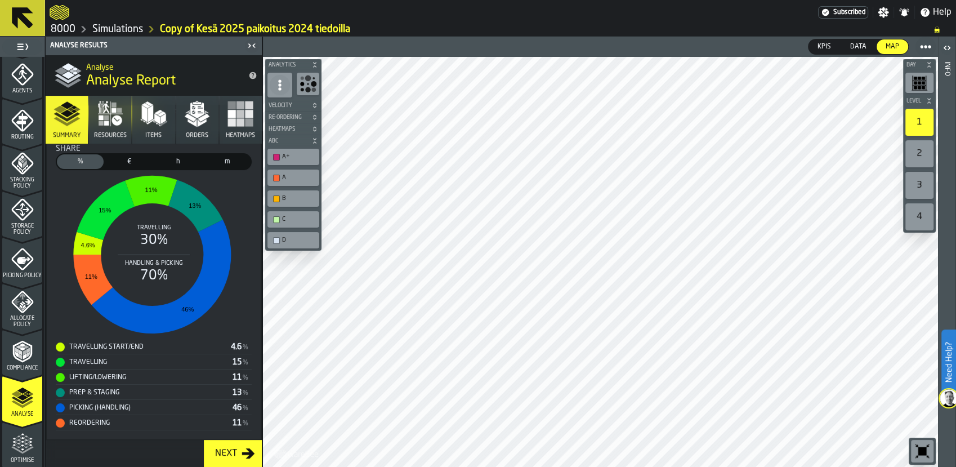
scroll to position [420, 0]
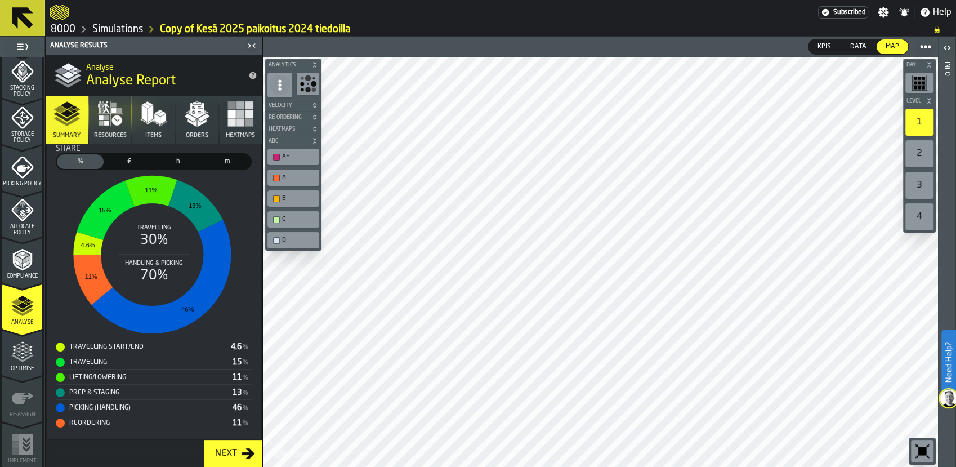
click at [26, 351] on icon "menu Optimise" at bounding box center [22, 351] width 23 height 23
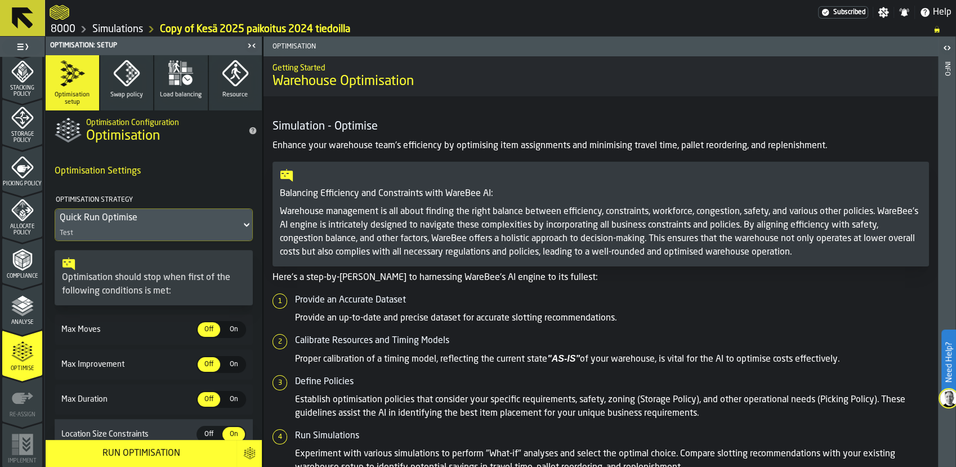
click at [23, 312] on polyline "menu Analyse" at bounding box center [22, 312] width 22 height 8
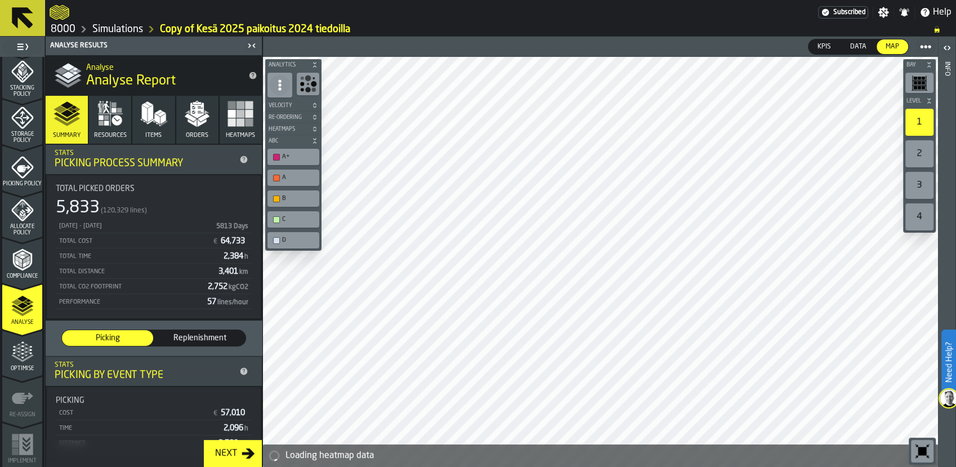
click at [167, 127] on button "Items" at bounding box center [153, 120] width 42 height 48
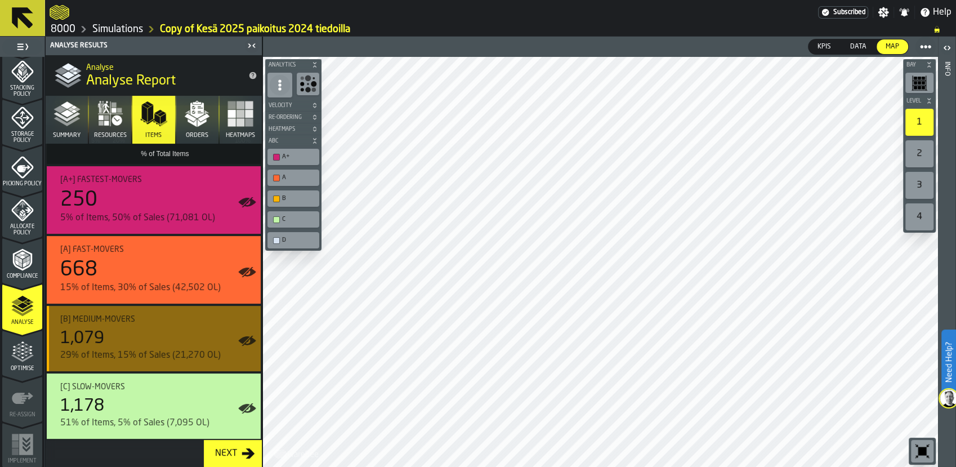
scroll to position [228, 0]
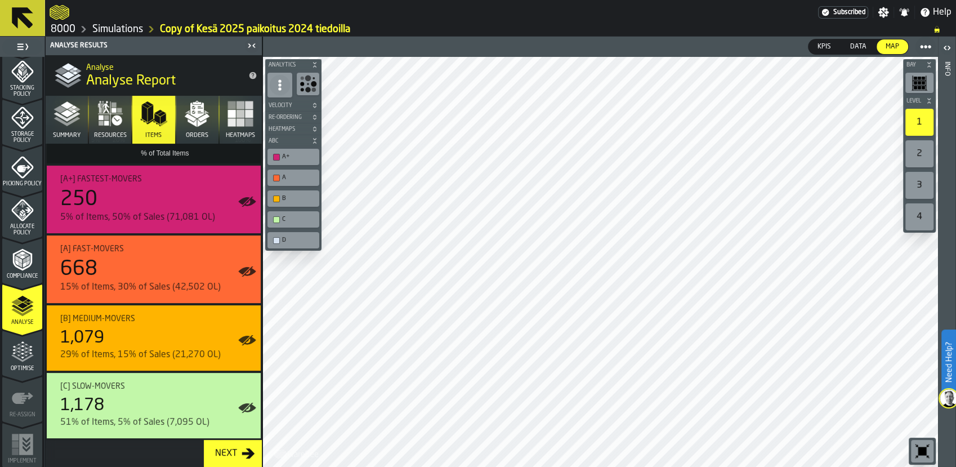
click at [22, 361] on icon "menu Optimise" at bounding box center [22, 351] width 23 height 23
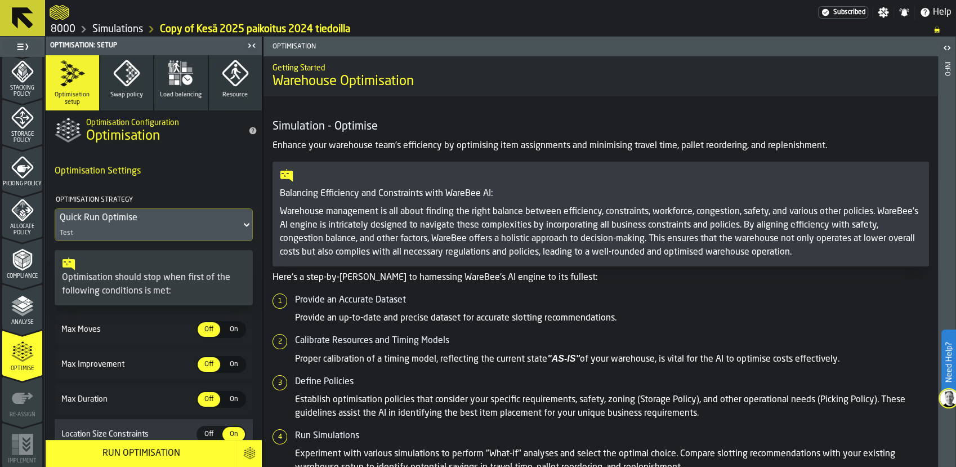
click at [159, 225] on div "Quick Run Optimise" at bounding box center [148, 218] width 177 height 14
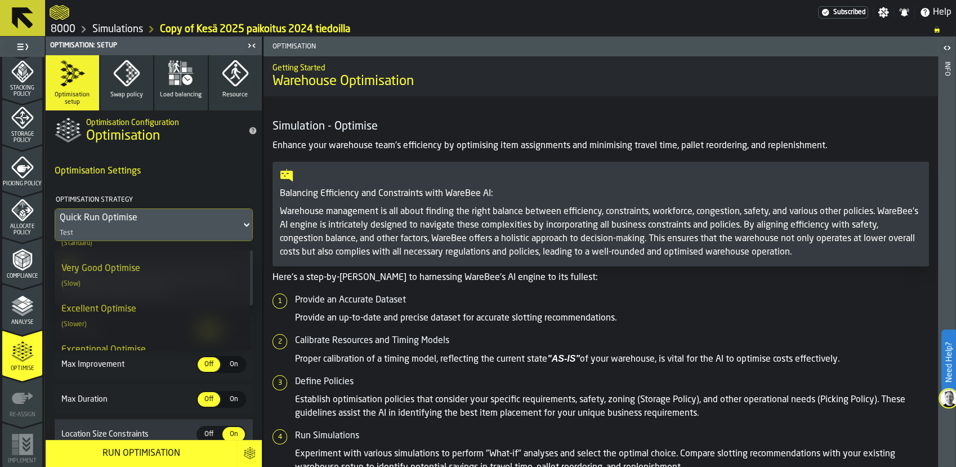
scroll to position [189, 0]
click at [142, 308] on div "Excellent Optimise (Slower)" at bounding box center [152, 315] width 182 height 27
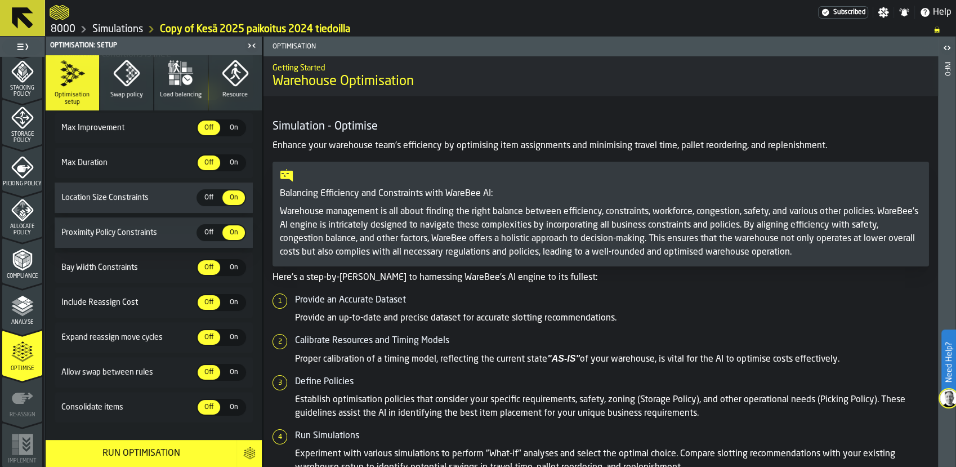
scroll to position [237, 0]
click at [133, 241] on div "Proximity Policy Constraints Off Off On On" at bounding box center [154, 231] width 198 height 30
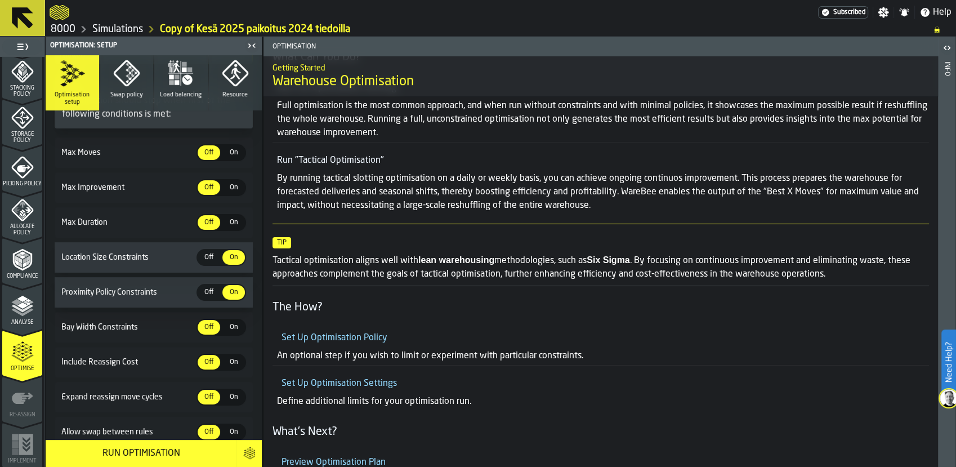
scroll to position [716, 0]
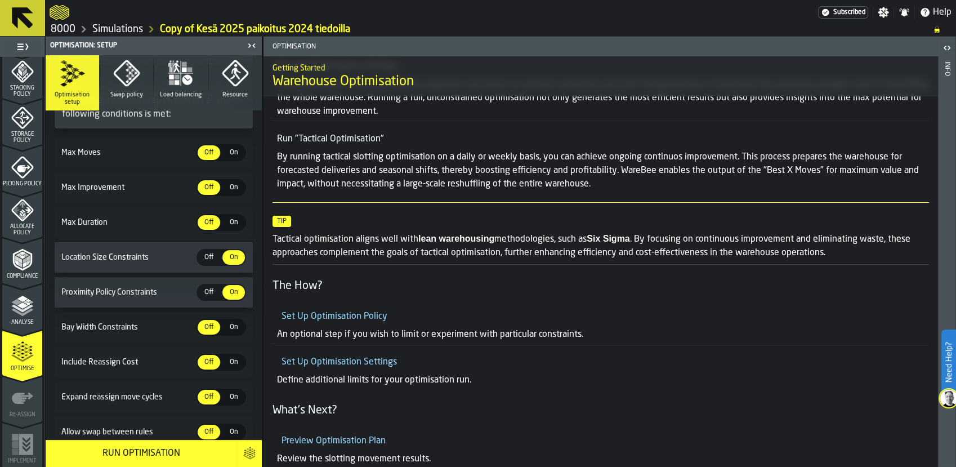
click at [945, 47] on icon "button-toggle-Open" at bounding box center [947, 48] width 14 height 14
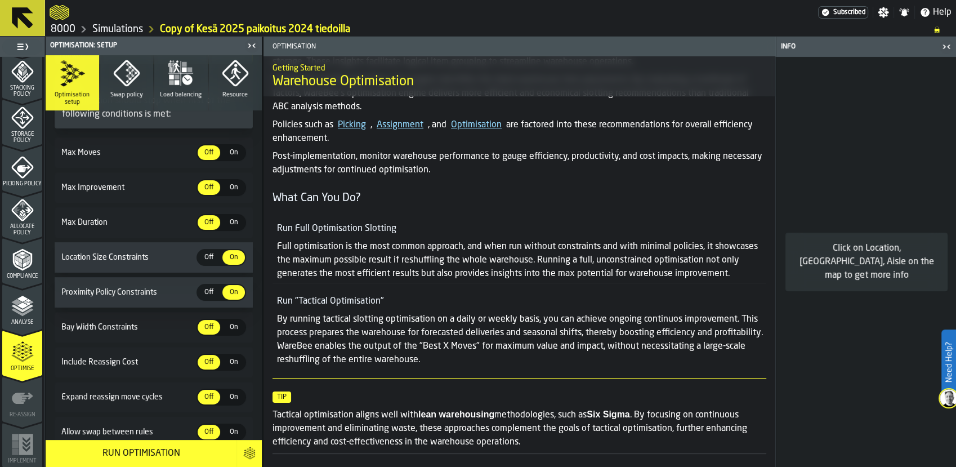
scroll to position [864, 0]
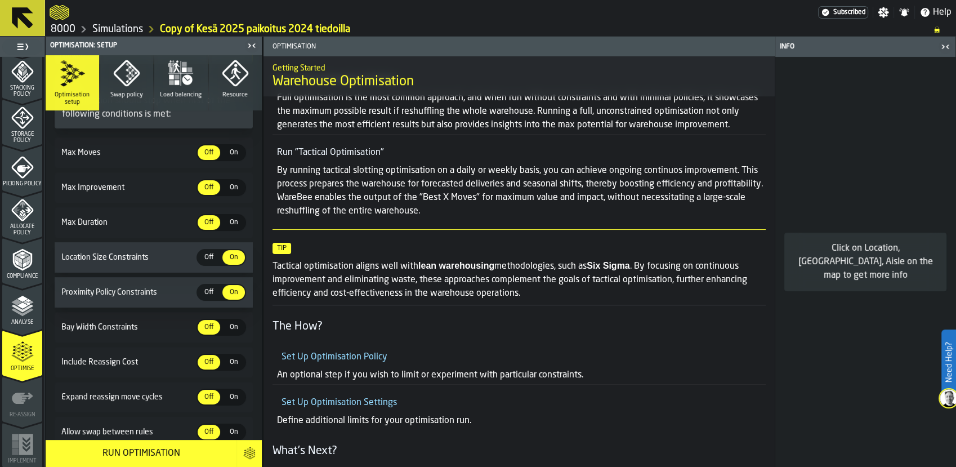
click at [117, 286] on h6 "Proximity Policy Constraints Off Off On On" at bounding box center [153, 292] width 189 height 17
click at [140, 88] on button "Swap policy" at bounding box center [126, 82] width 53 height 55
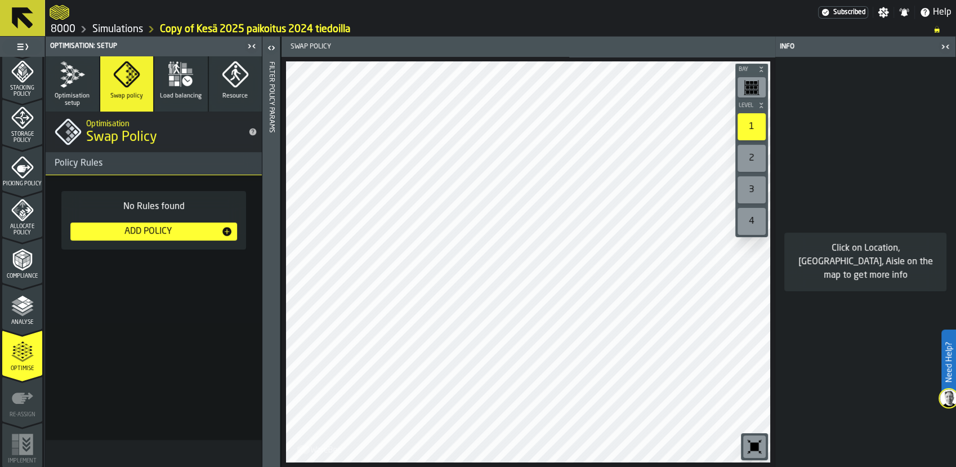
scroll to position [0, 0]
click at [89, 78] on button "Optimisation setup" at bounding box center [72, 83] width 53 height 55
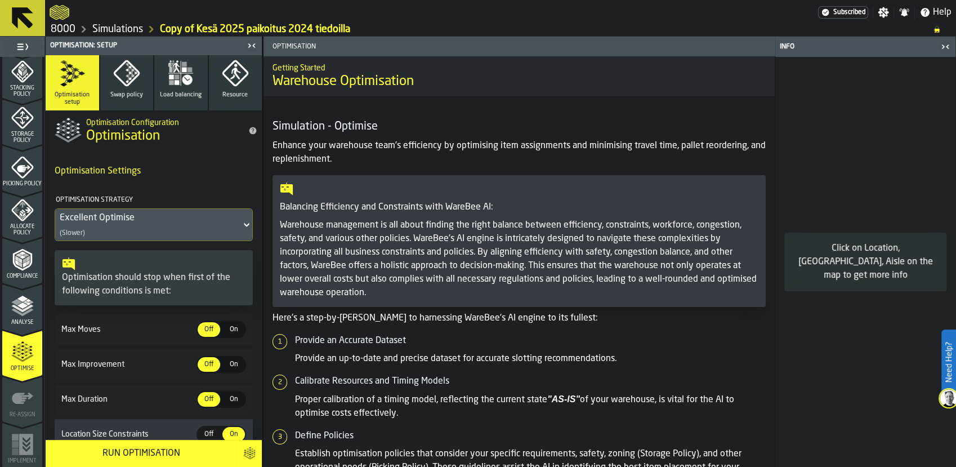
scroll to position [102, 0]
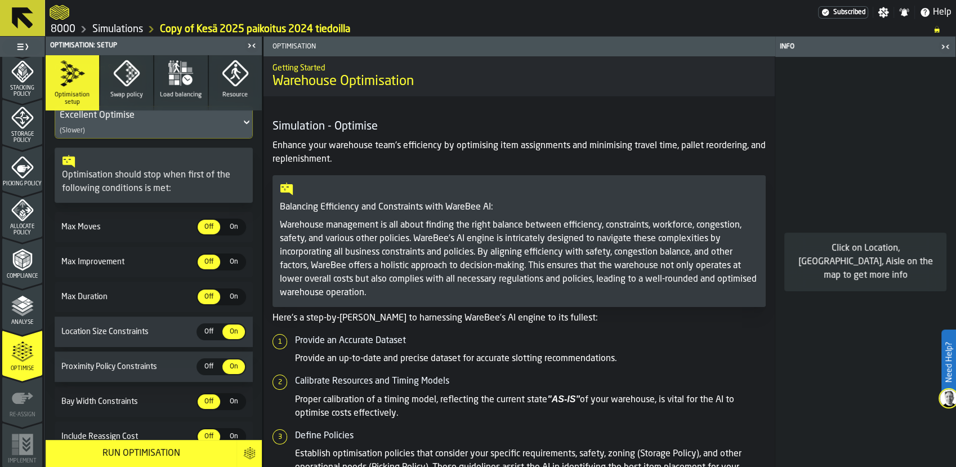
click at [125, 164] on span at bounding box center [153, 162] width 183 height 14
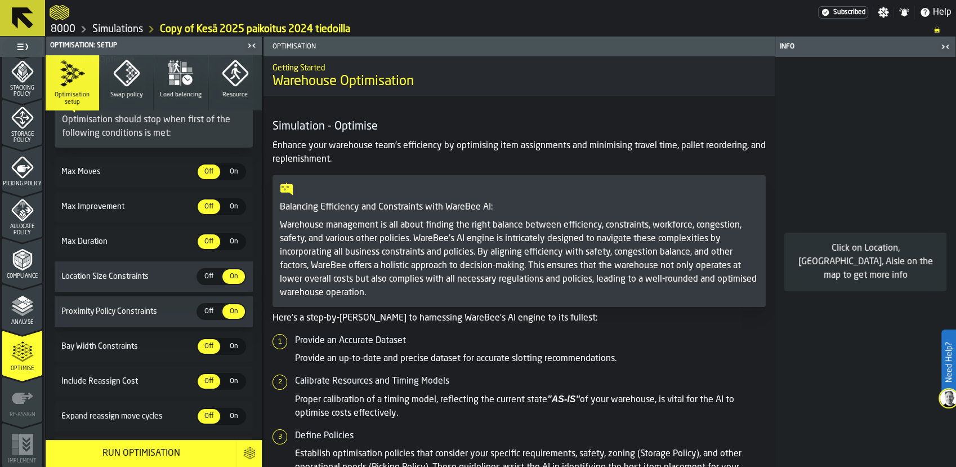
click at [123, 312] on span "Proximity Policy Constraints" at bounding box center [127, 311] width 137 height 9
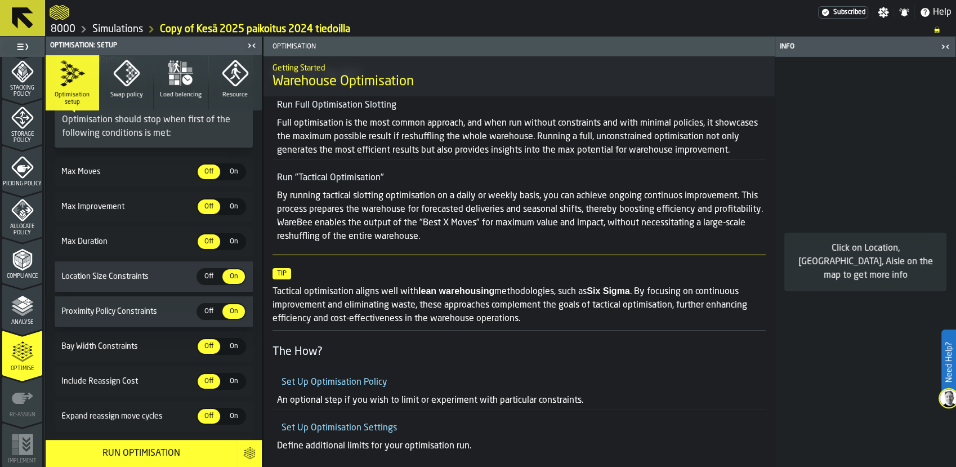
scroll to position [891, 0]
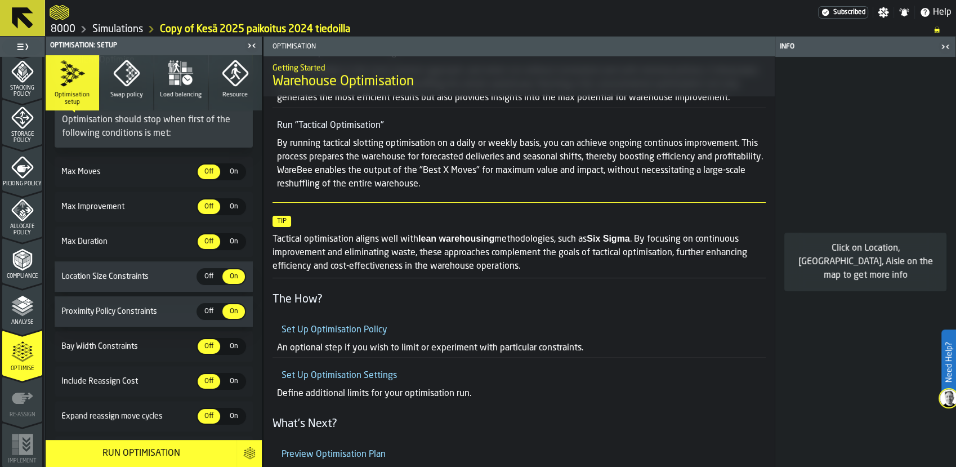
click at [212, 313] on span "Off" at bounding box center [209, 311] width 18 height 10
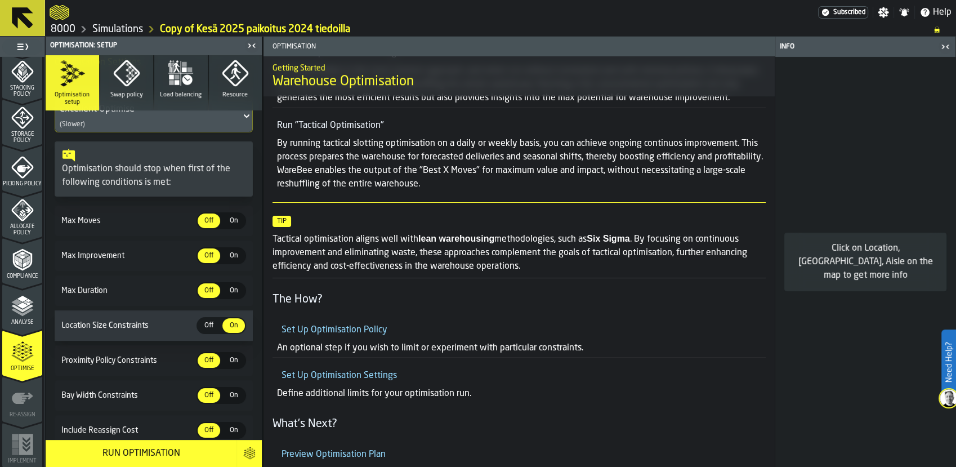
scroll to position [256, 0]
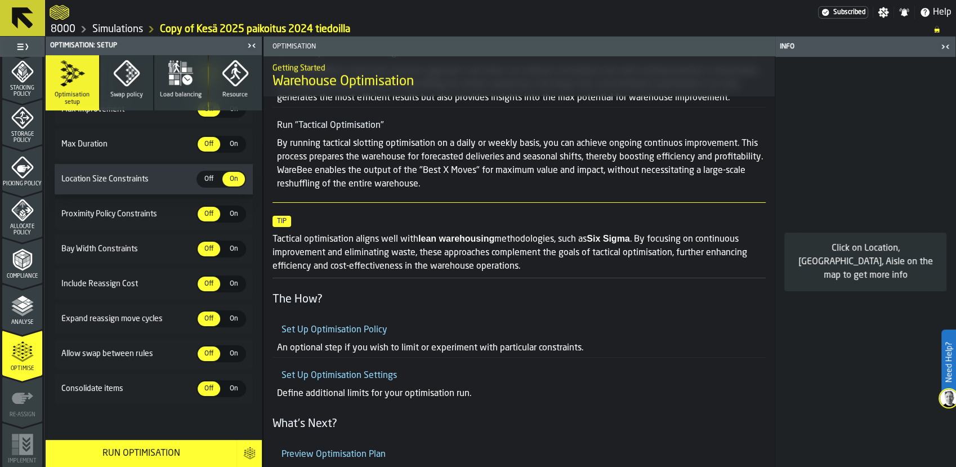
click at [147, 461] on button "Run Optimisation" at bounding box center [141, 453] width 191 height 27
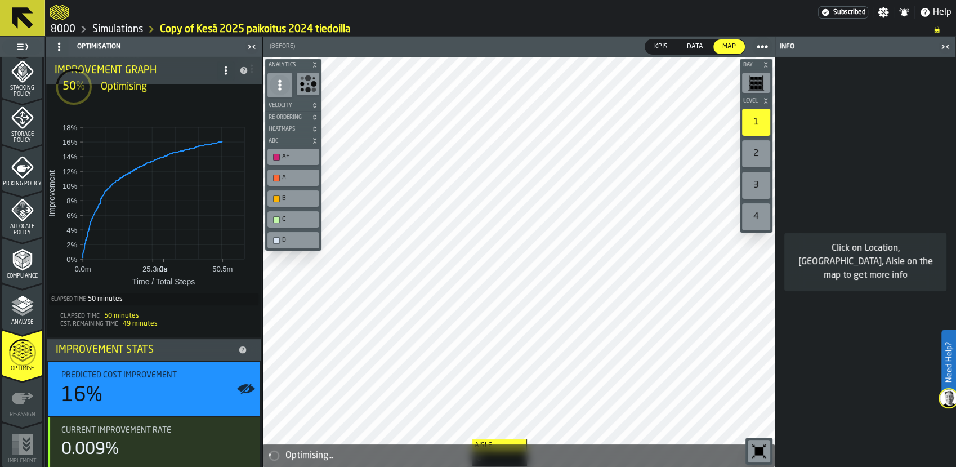
scroll to position [0, 0]
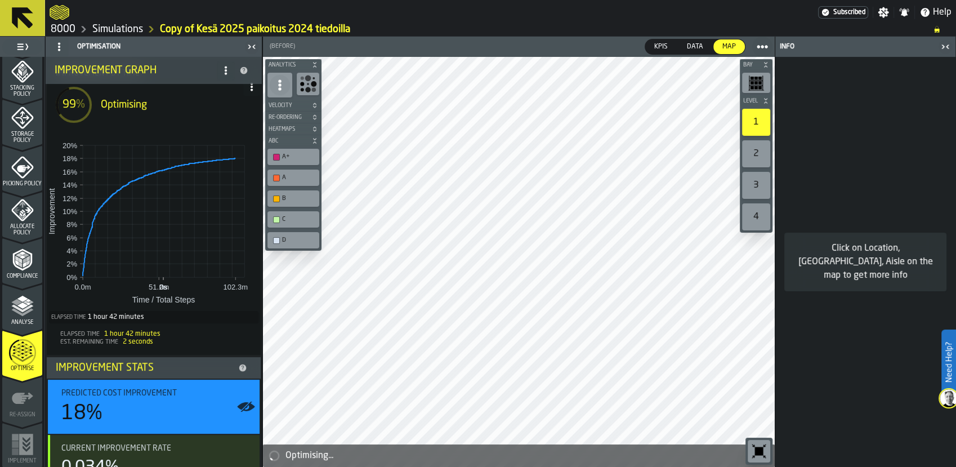
scroll to position [84, 0]
